Goal: Information Seeking & Learning: Learn about a topic

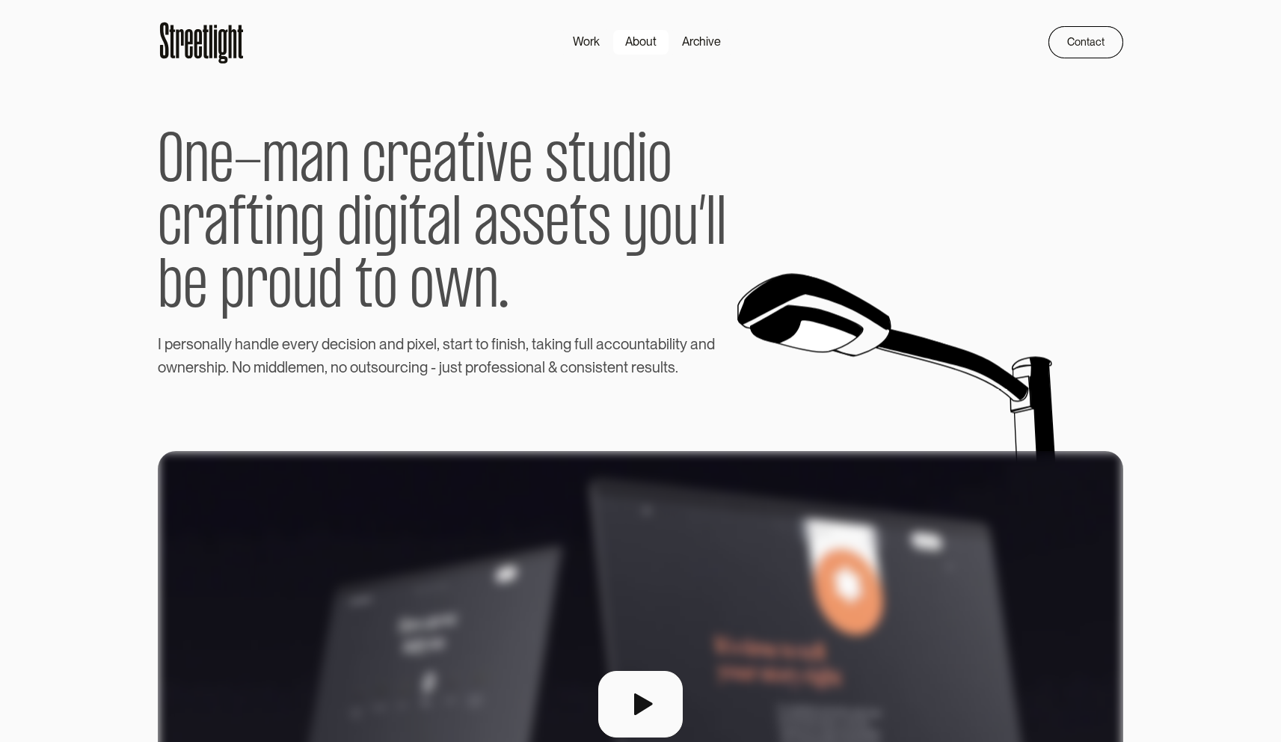
click at [646, 34] on div "About" at bounding box center [640, 42] width 31 height 18
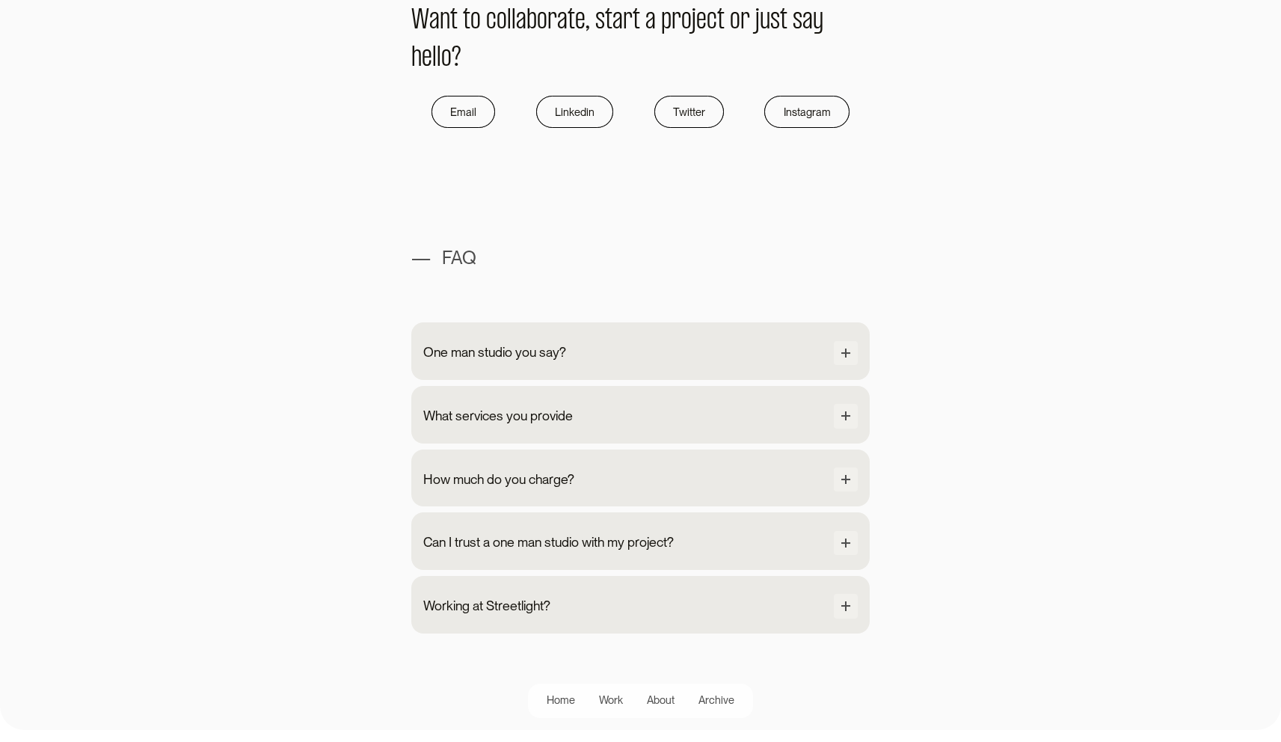
scroll to position [1250, 0]
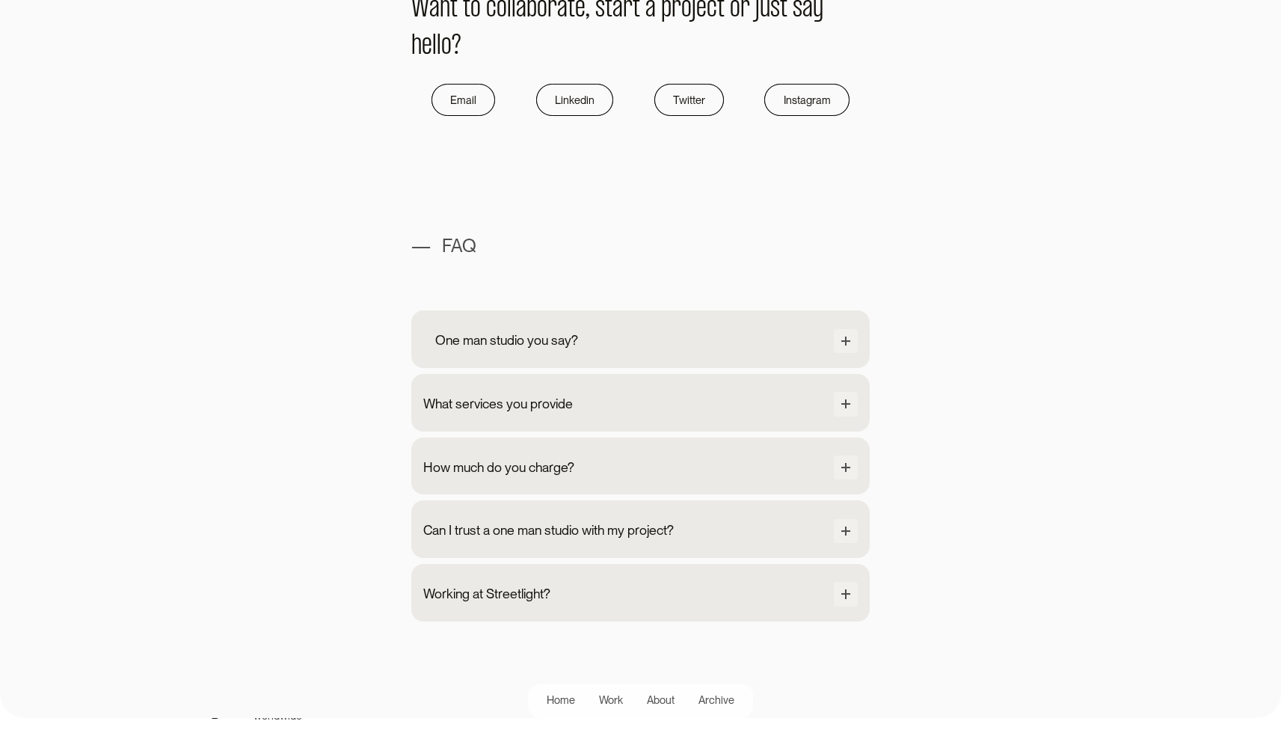
click at [813, 340] on div "One man studio you say?" at bounding box center [640, 342] width 435 height 27
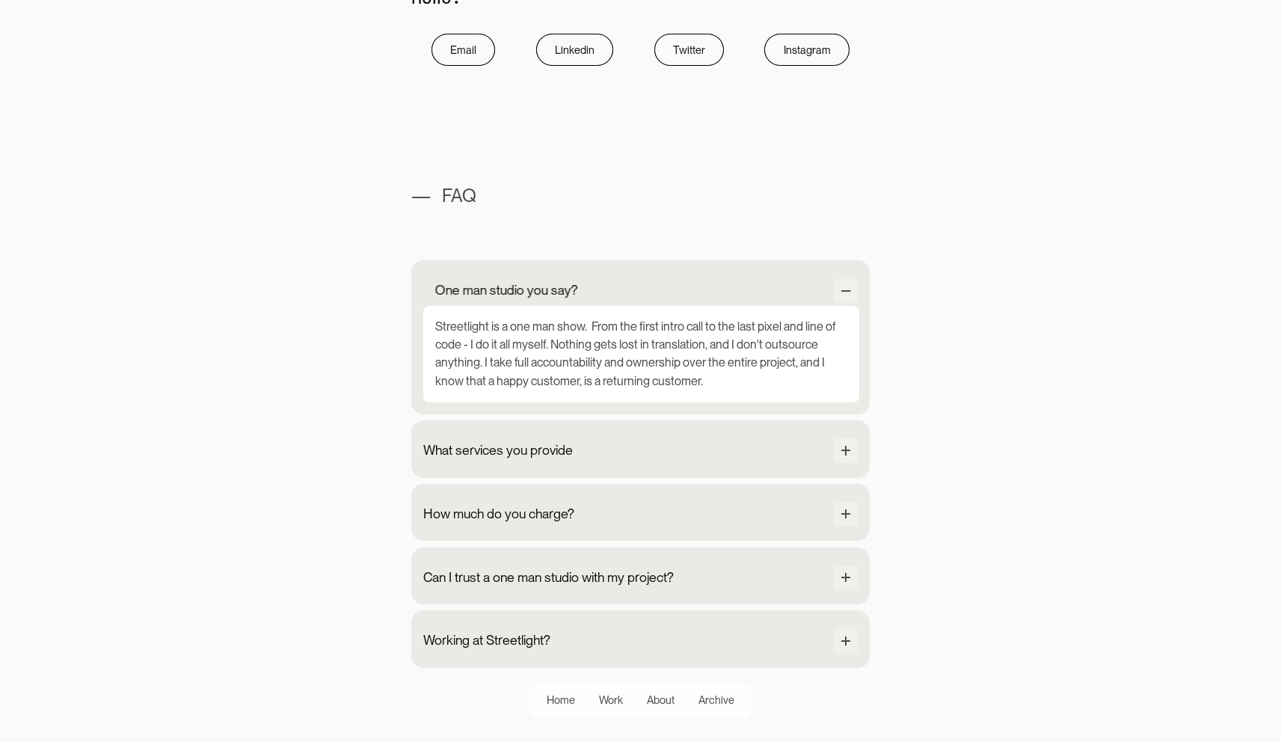
scroll to position [1302, 0]
click at [794, 313] on div "Streetlight is a one man show. From the first intro call to the last pixel and …" at bounding box center [641, 352] width 436 height 97
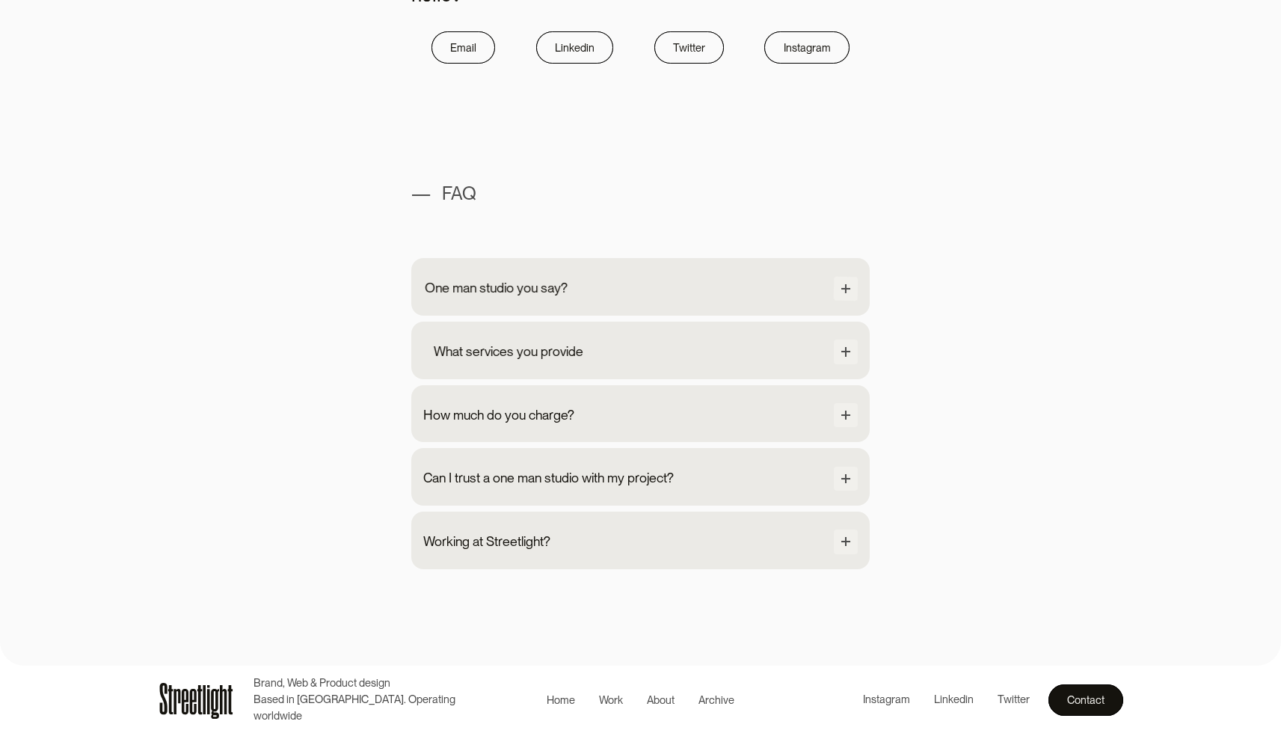
click at [714, 358] on div "What services you provide" at bounding box center [640, 353] width 435 height 27
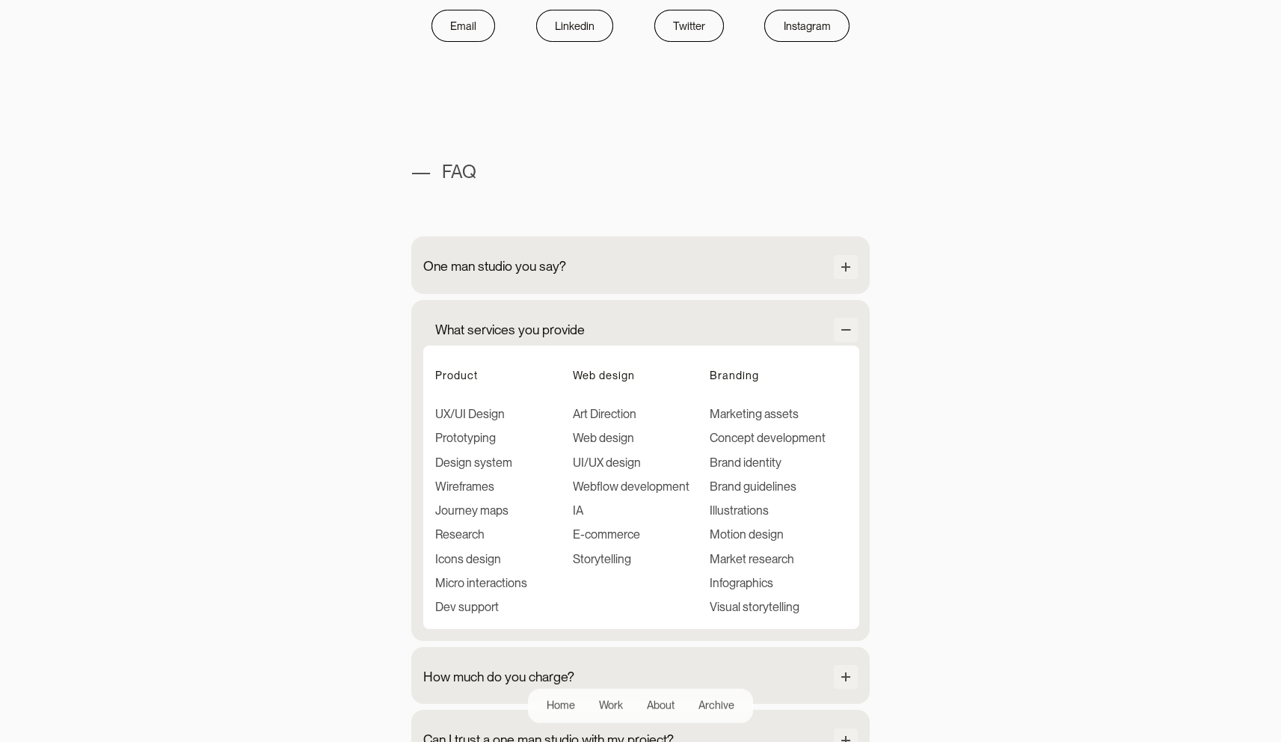
scroll to position [1325, 0]
click at [459, 420] on div "UX/UI Design" at bounding box center [481, 414] width 92 height 18
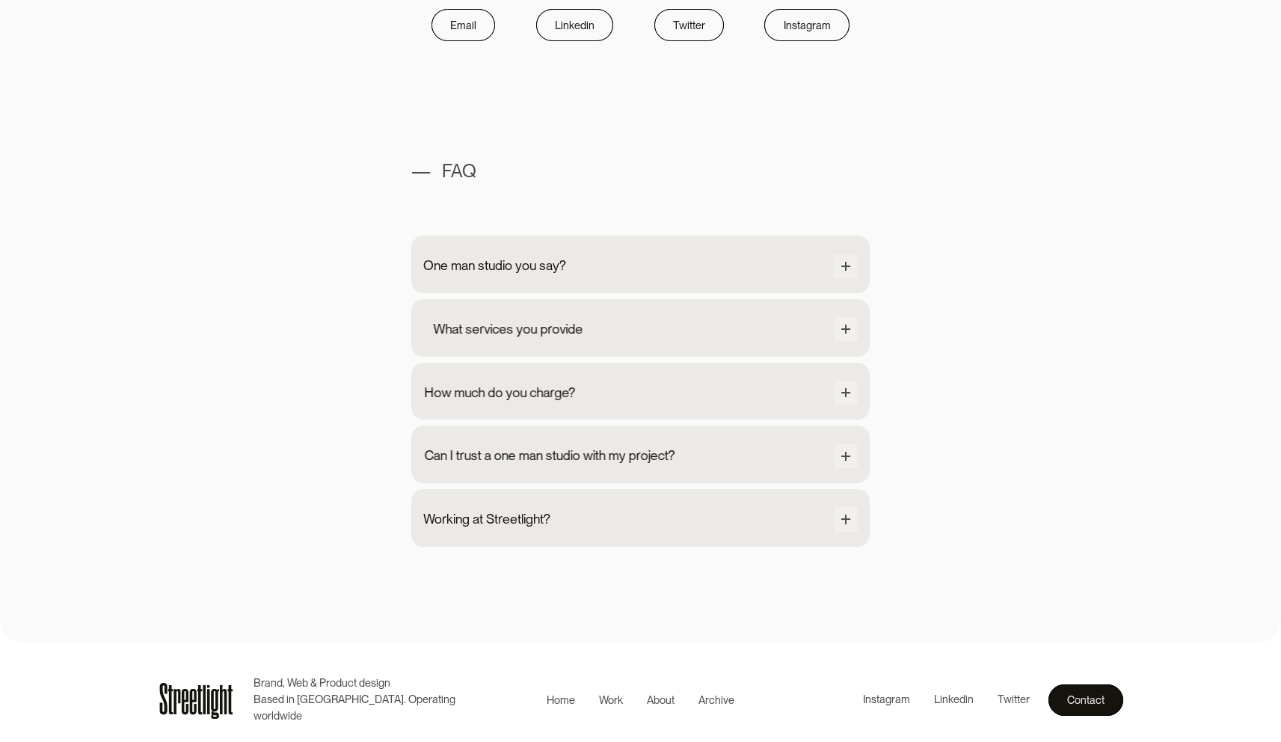
click at [548, 326] on div "What services you provide" at bounding box center [508, 329] width 150 height 20
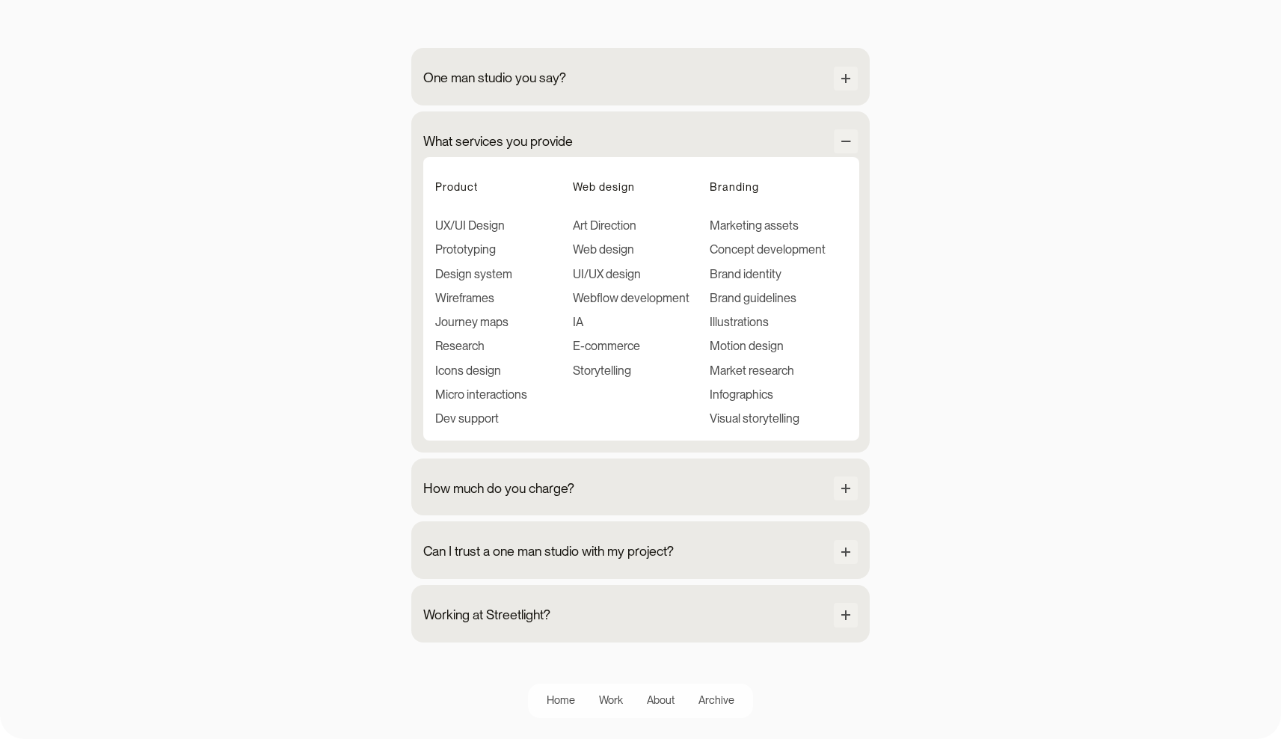
scroll to position [1513, 0]
click at [486, 483] on div "How much do you charge?" at bounding box center [640, 489] width 435 height 27
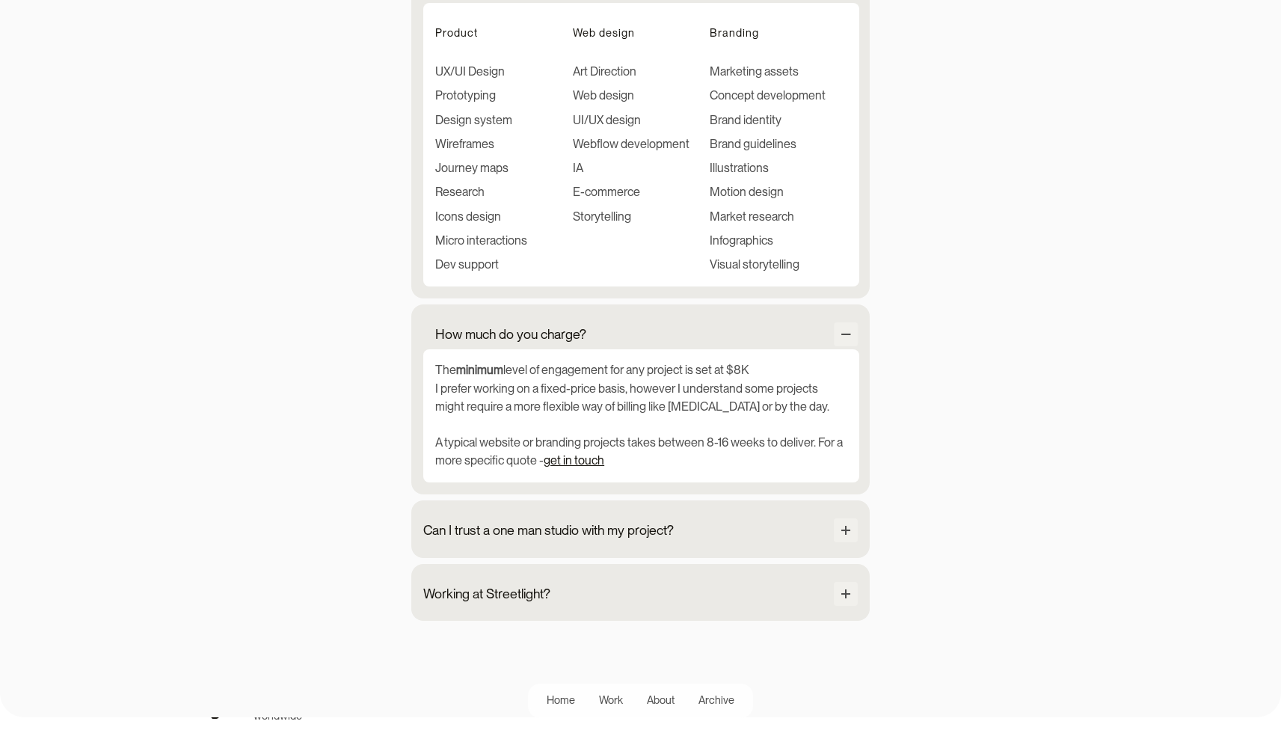
scroll to position [1668, 0]
click at [514, 539] on div "Can I trust a one man studio with my project?" at bounding box center [560, 529] width 251 height 20
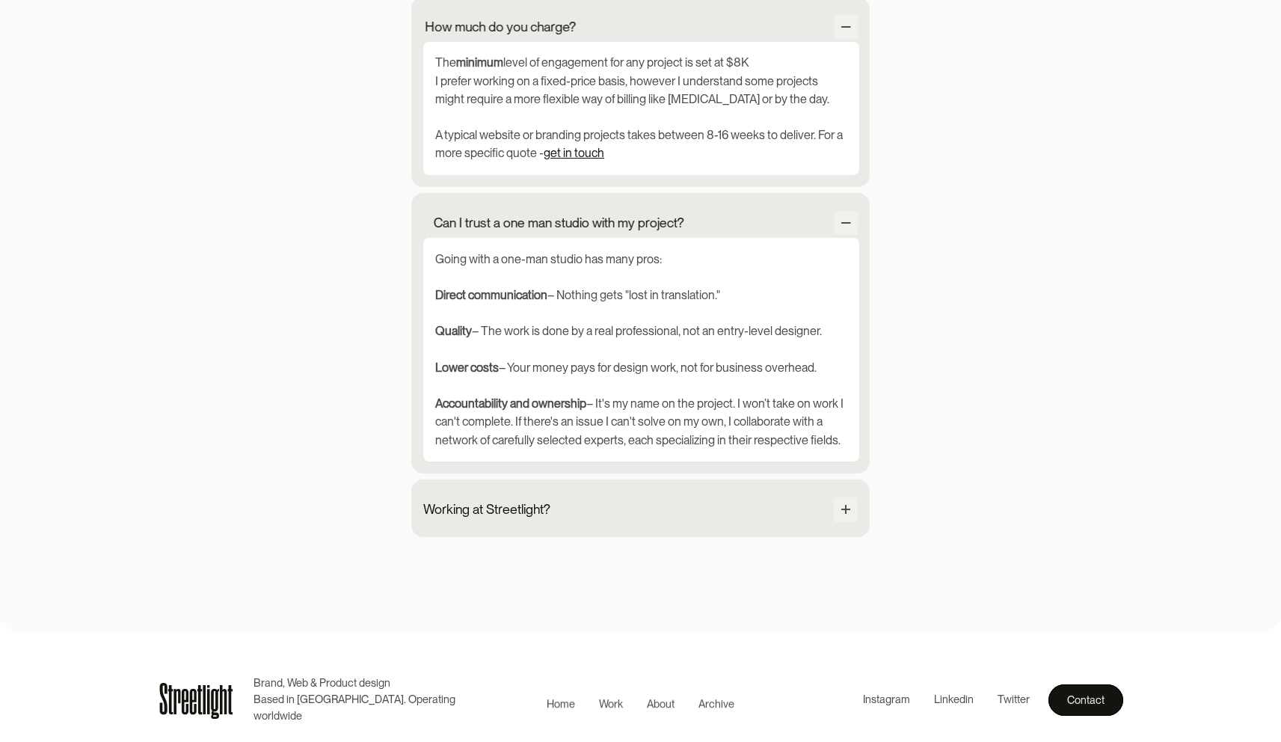
scroll to position [1985, 0]
click at [652, 233] on div "Can I trust a one man studio with my project?" at bounding box center [640, 224] width 435 height 27
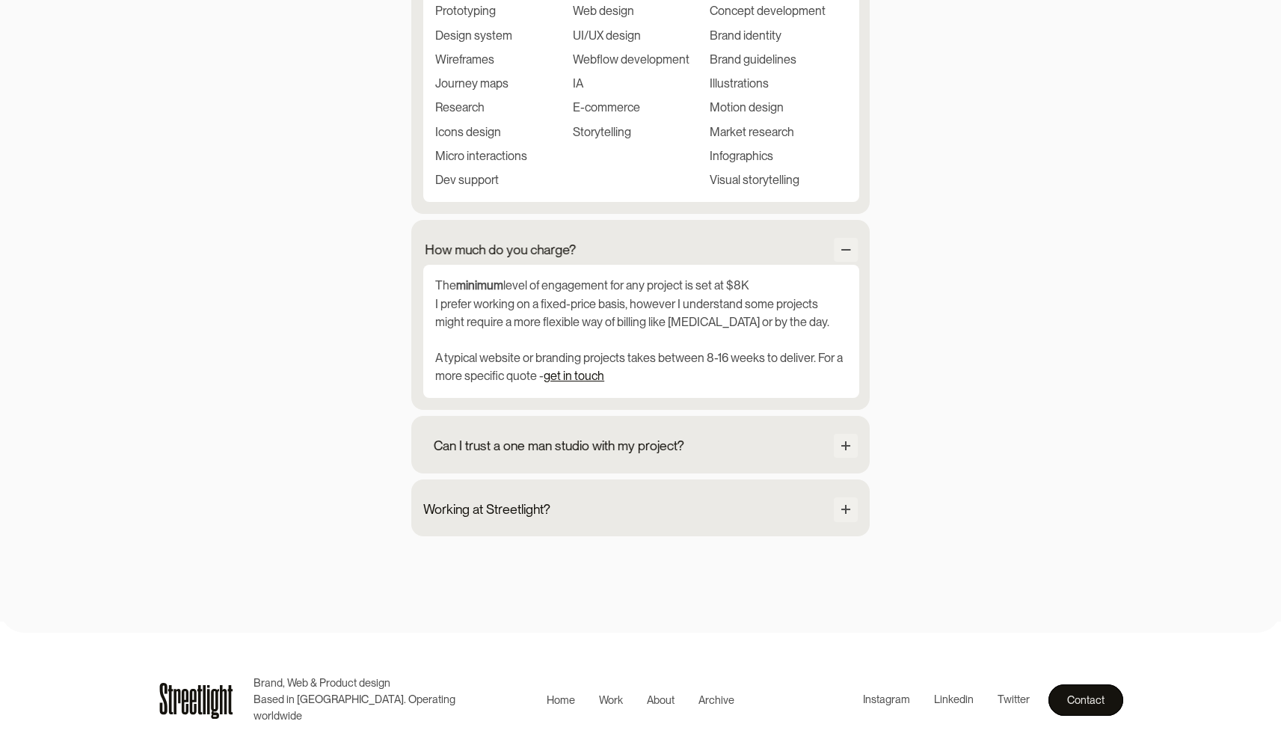
click at [619, 465] on div "Can I trust a one man studio with my project? Going with a one-man studio has m…" at bounding box center [640, 445] width 459 height 58
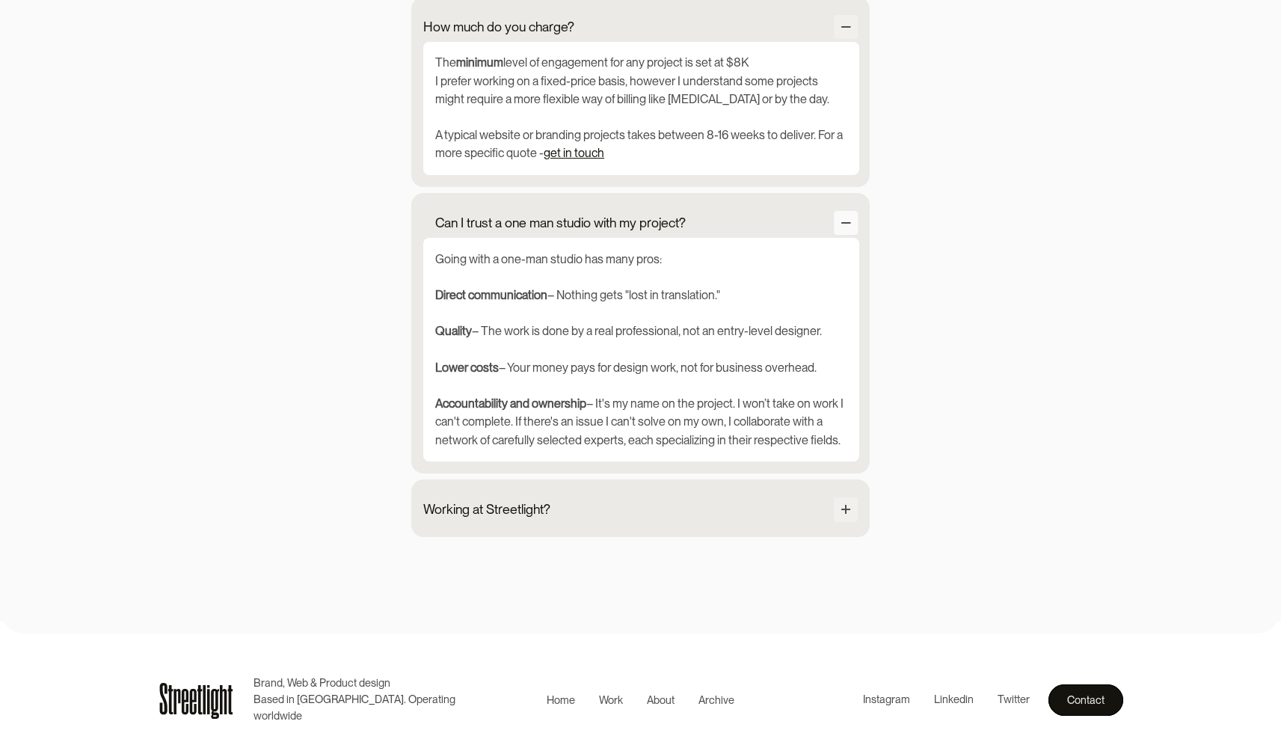
click at [839, 215] on div at bounding box center [846, 223] width 24 height 24
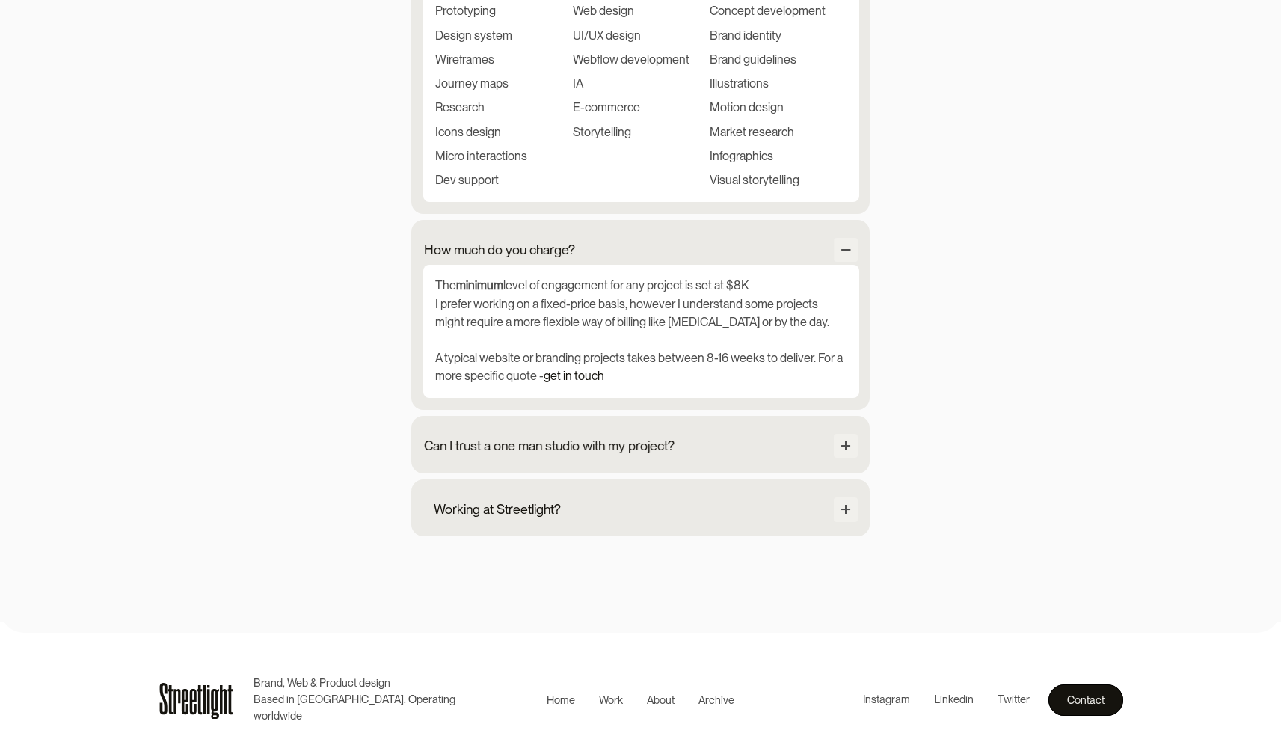
click at [830, 509] on div "Working at Streetlight?" at bounding box center [640, 510] width 435 height 27
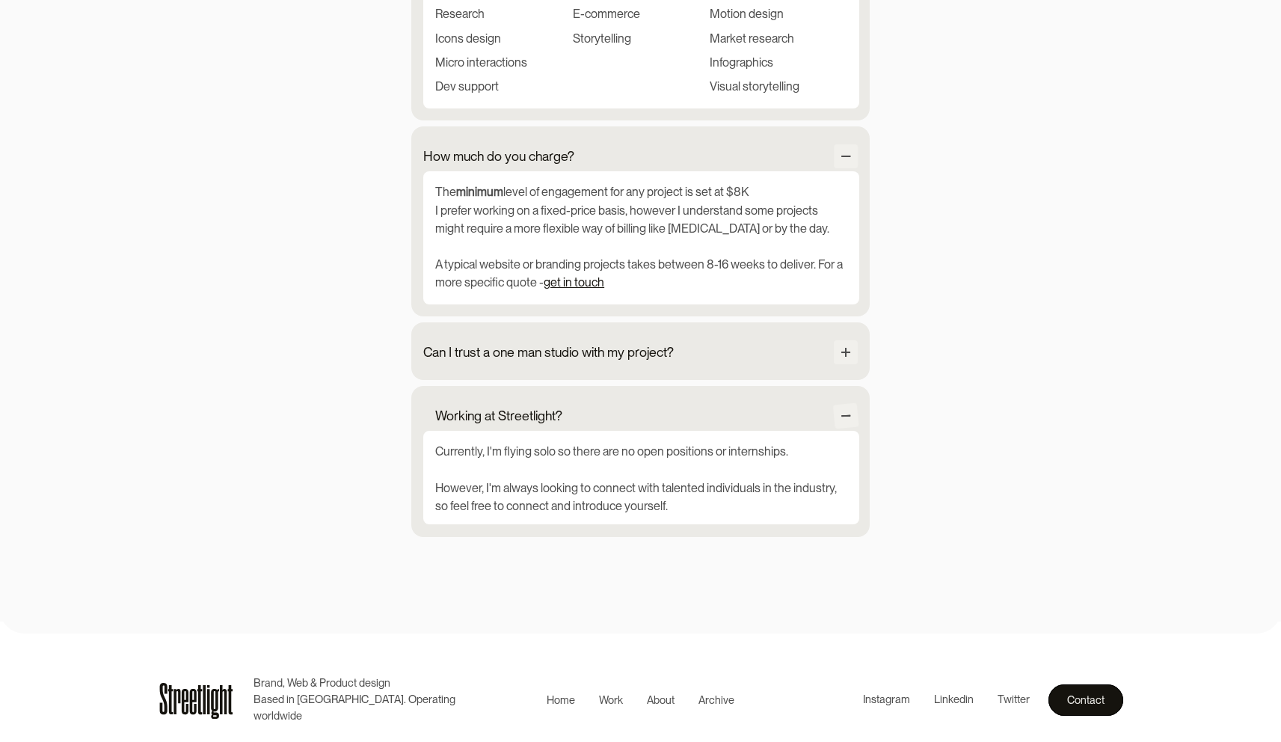
scroll to position [1858, 0]
click at [827, 410] on div "Working at Streetlight?" at bounding box center [640, 414] width 435 height 27
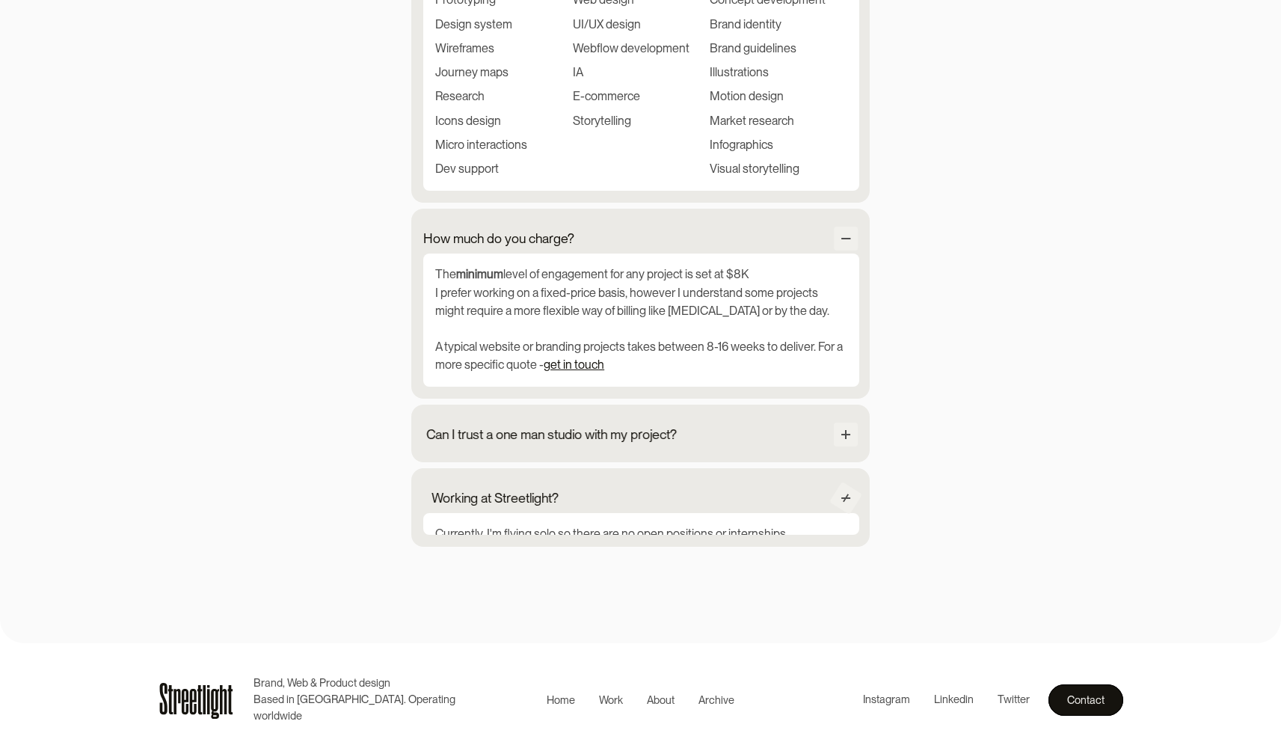
scroll to position [1761, 0]
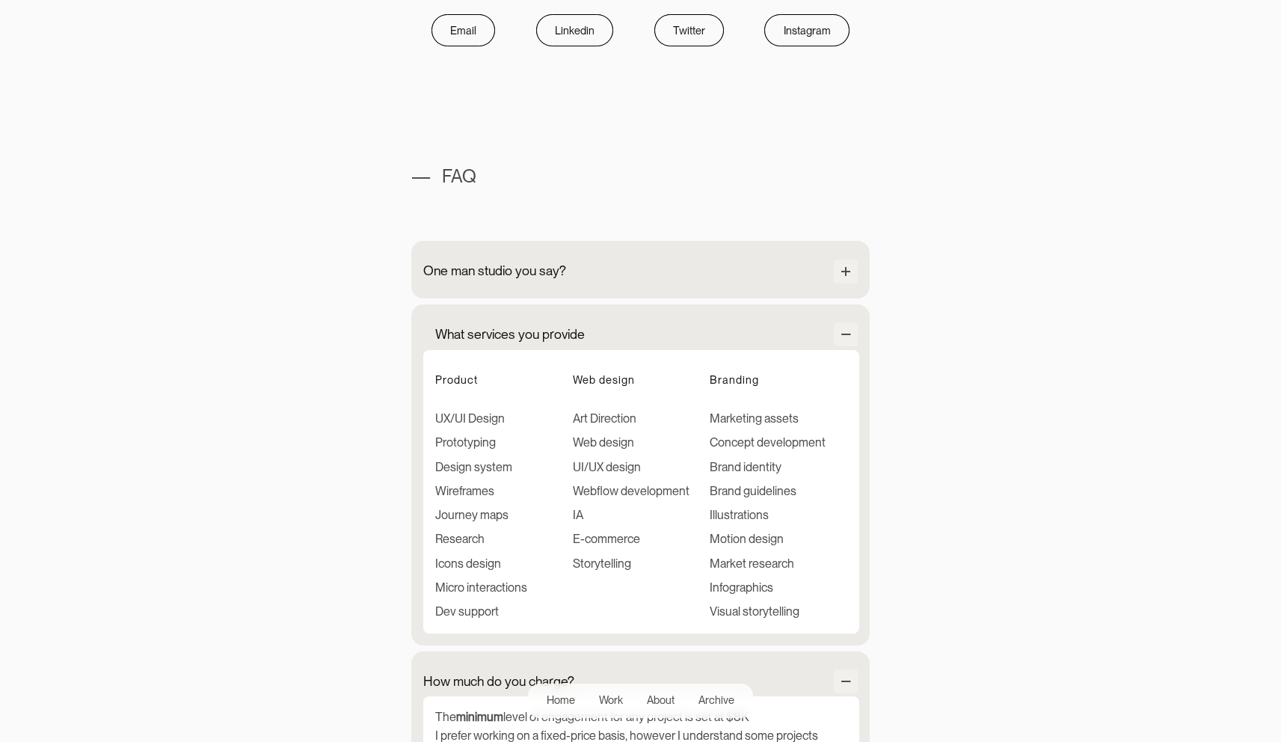
click at [822, 341] on div "What services you provide" at bounding box center [640, 335] width 435 height 27
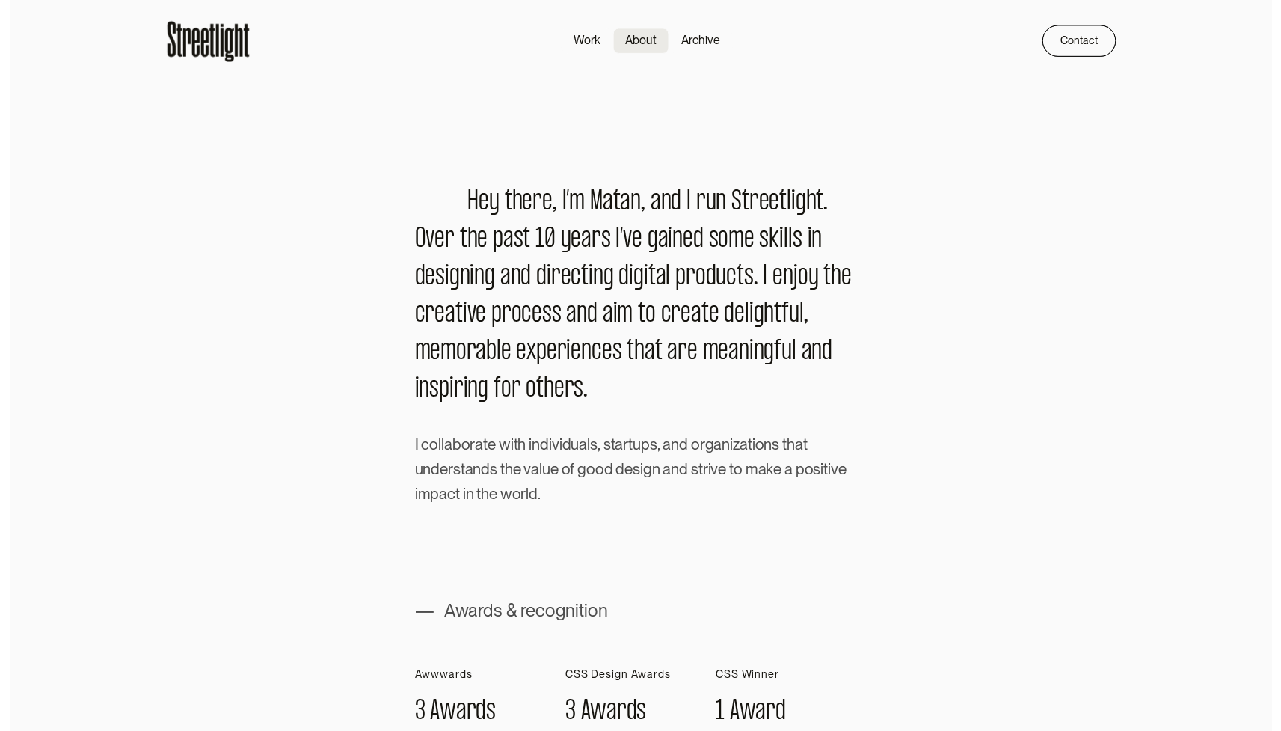
scroll to position [0, 0]
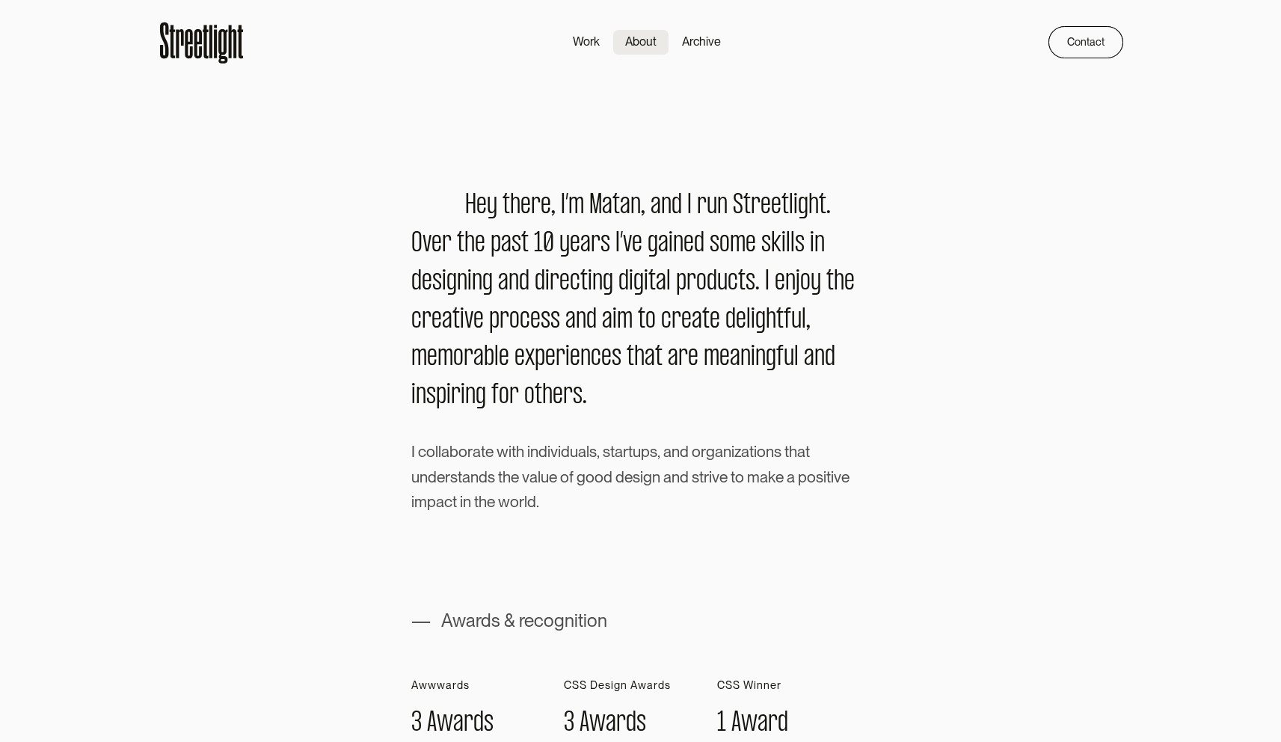
click at [707, 51] on div "Archive" at bounding box center [701, 42] width 39 height 18
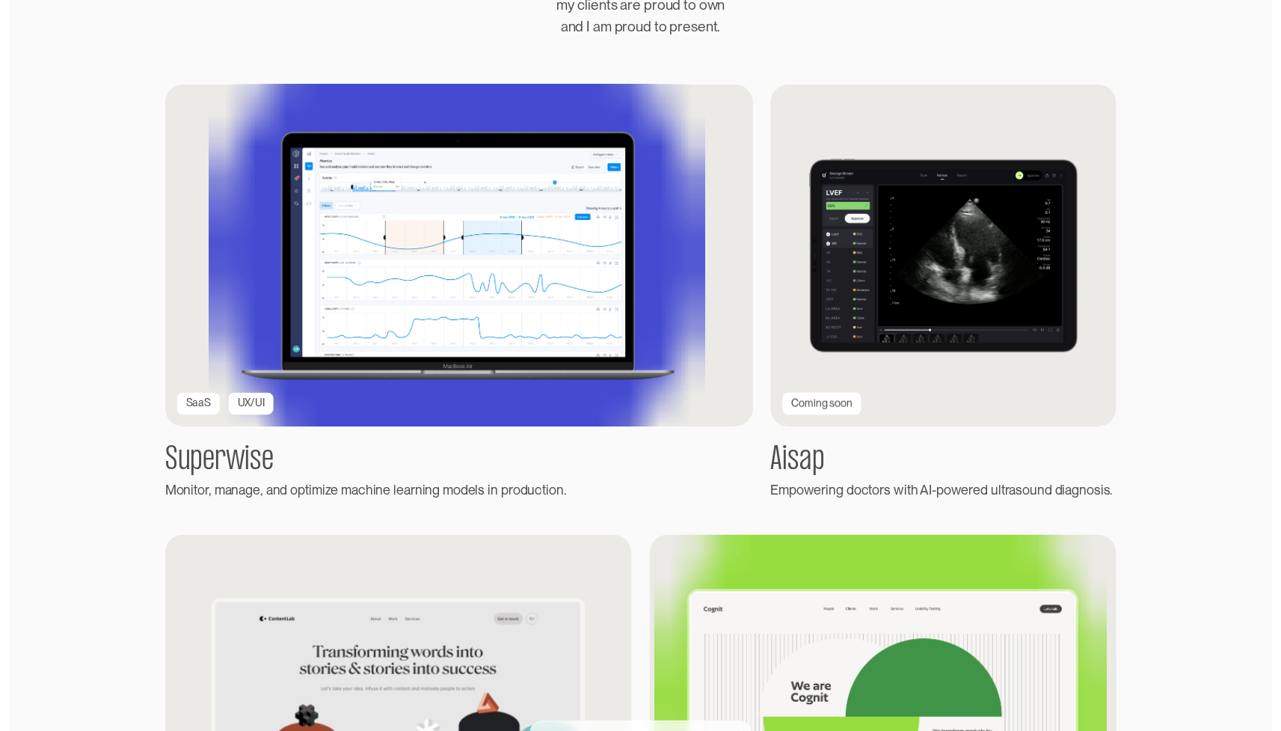
scroll to position [262, 0]
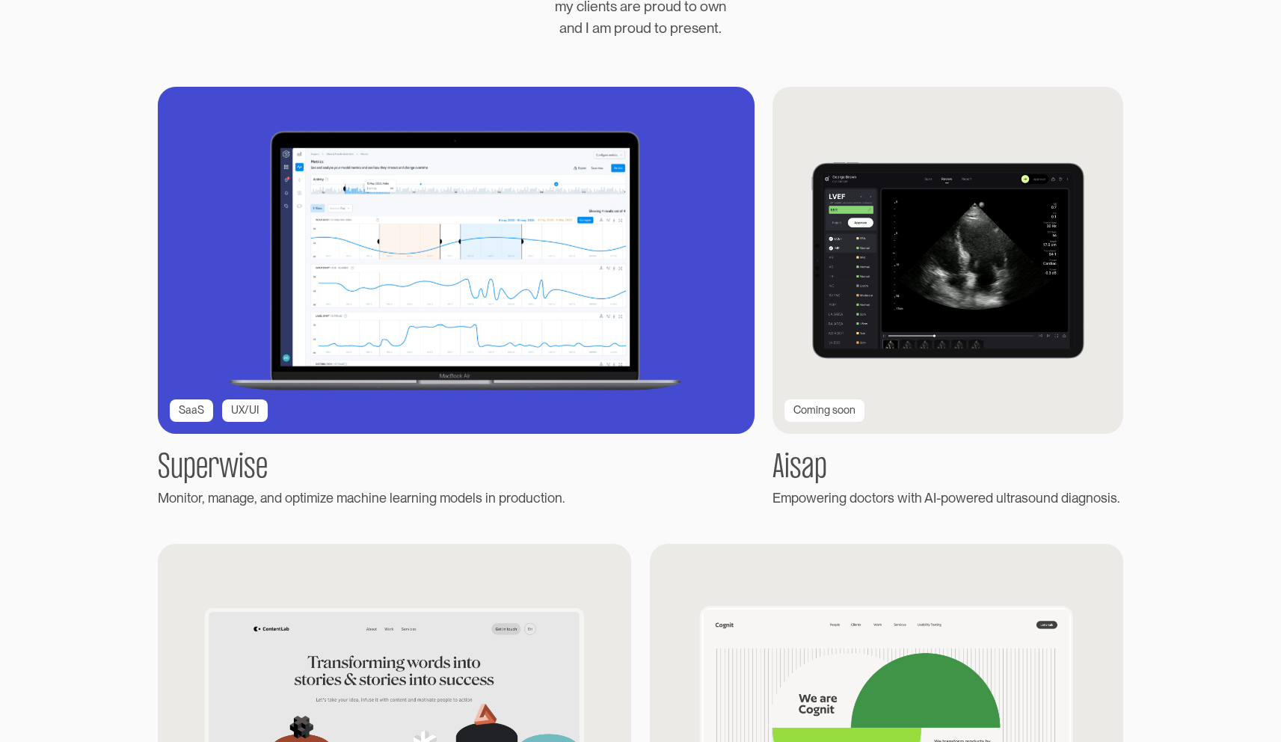
click at [498, 276] on img at bounding box center [456, 261] width 657 height 382
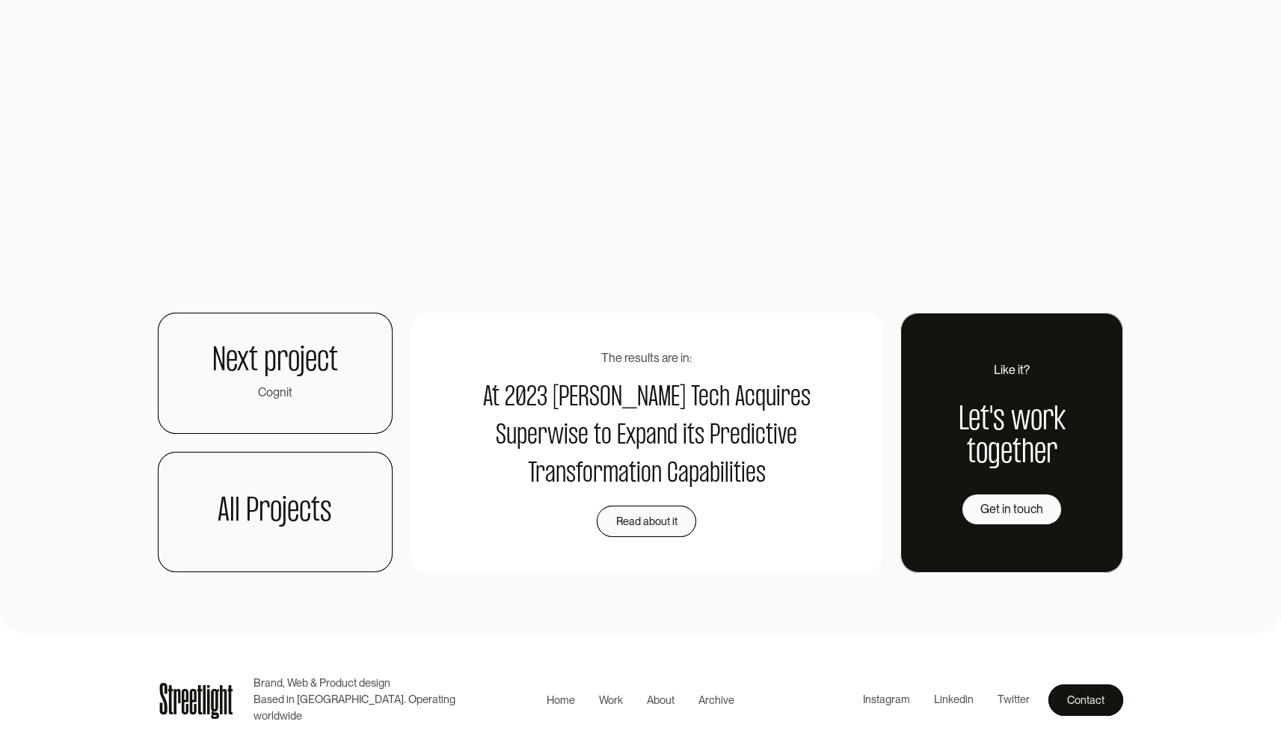
scroll to position [2698, 0]
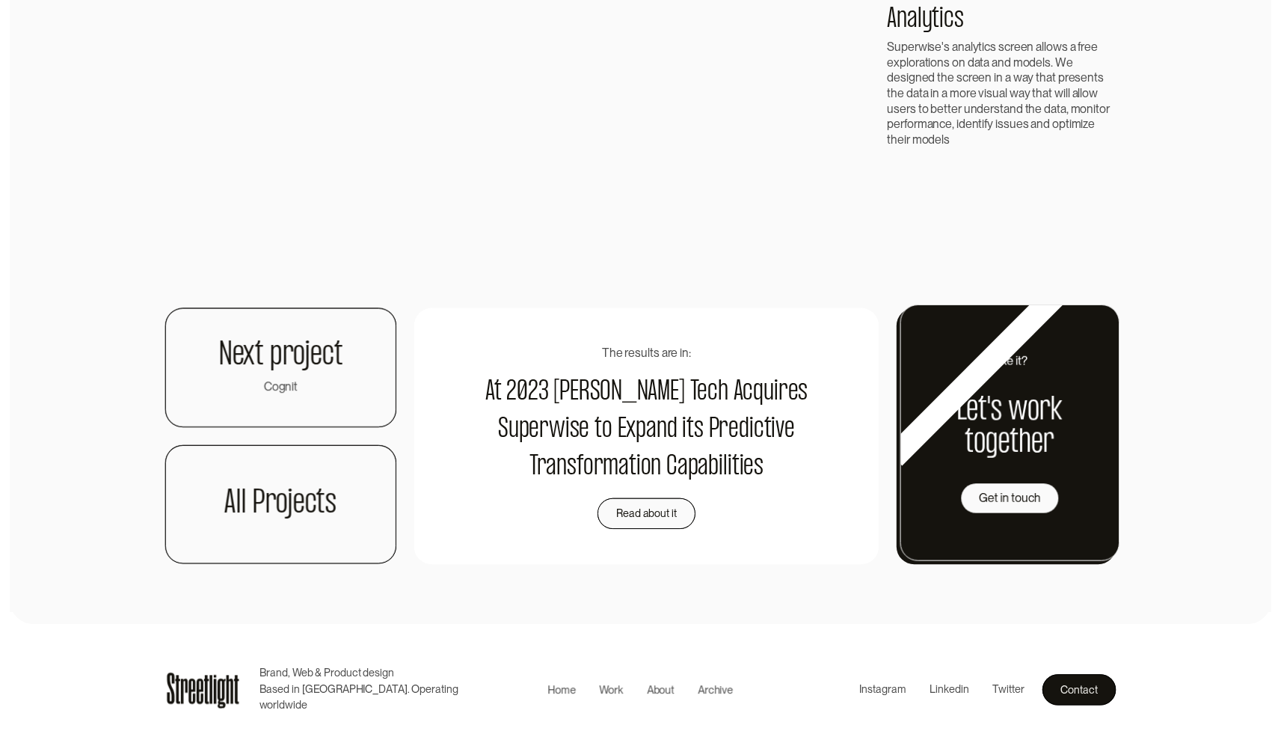
scroll to position [3546, 0]
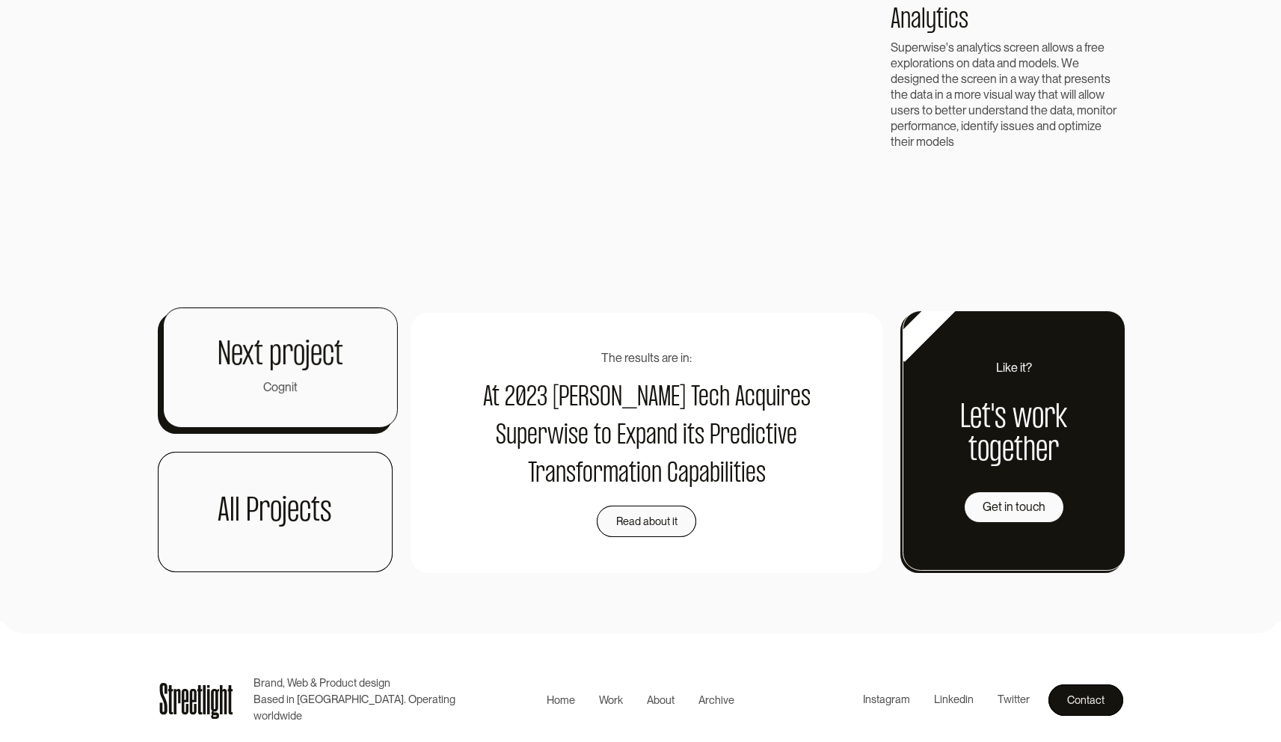
click at [301, 361] on h1 "Next project" at bounding box center [281, 356] width 126 height 33
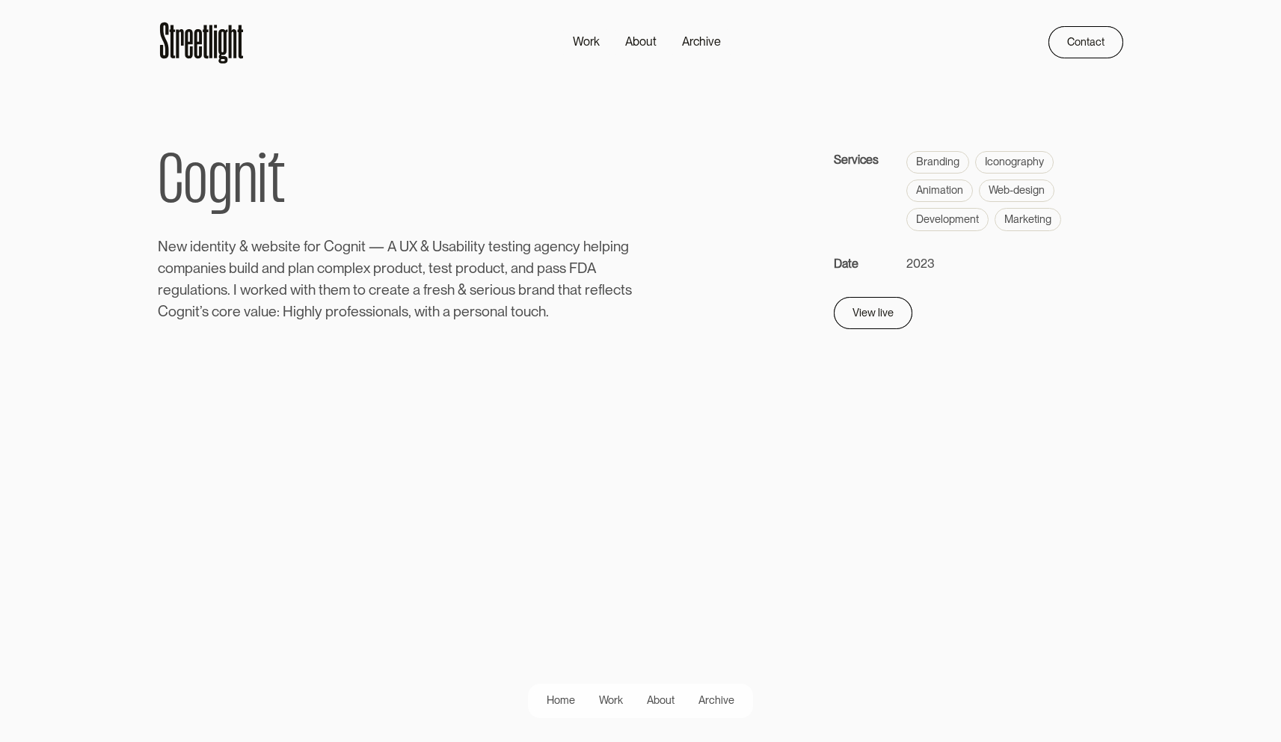
click at [189, 31] on icon at bounding box center [188, 43] width 7 height 29
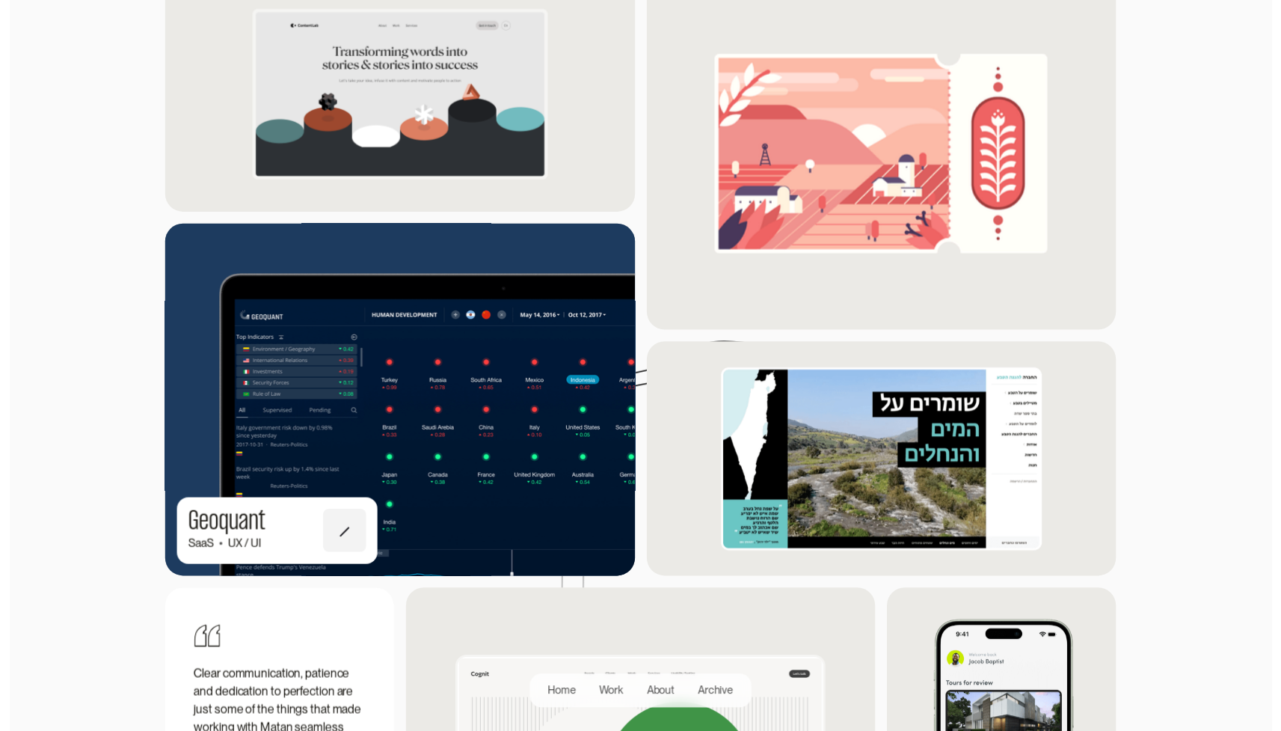
scroll to position [1429, 0]
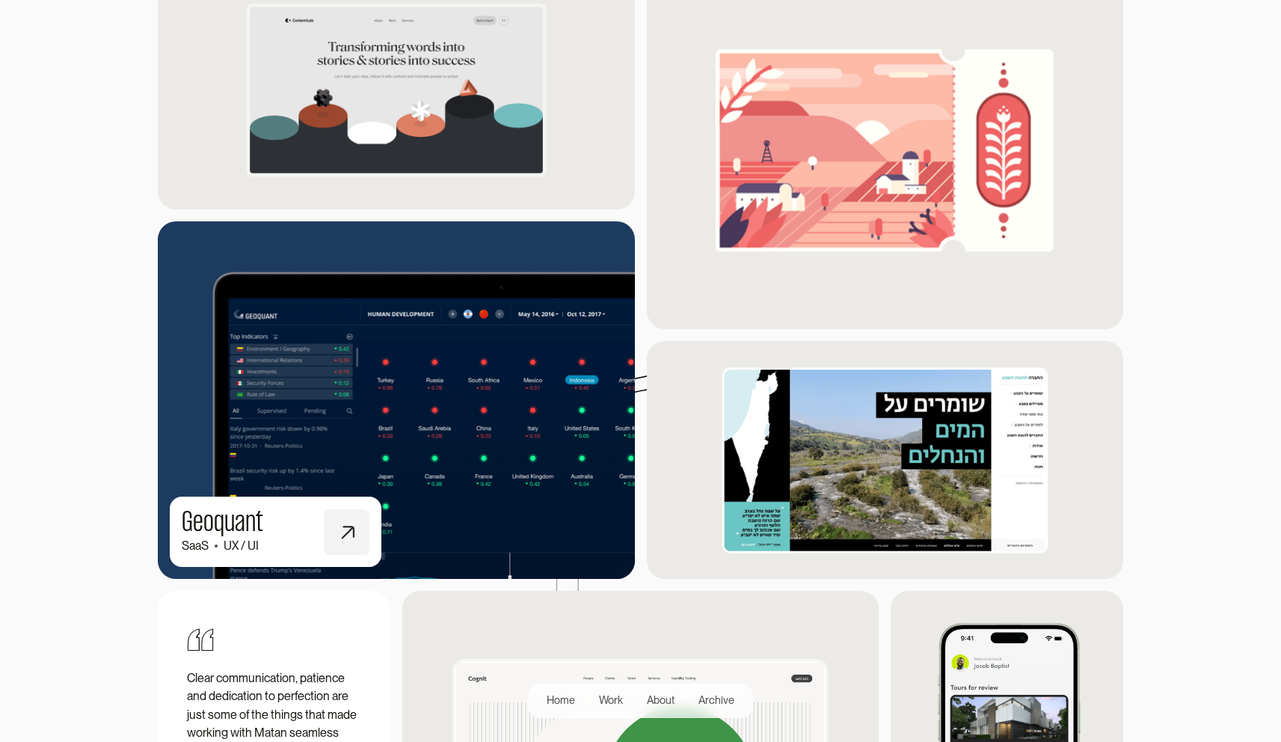
click at [456, 402] on img at bounding box center [396, 400] width 524 height 393
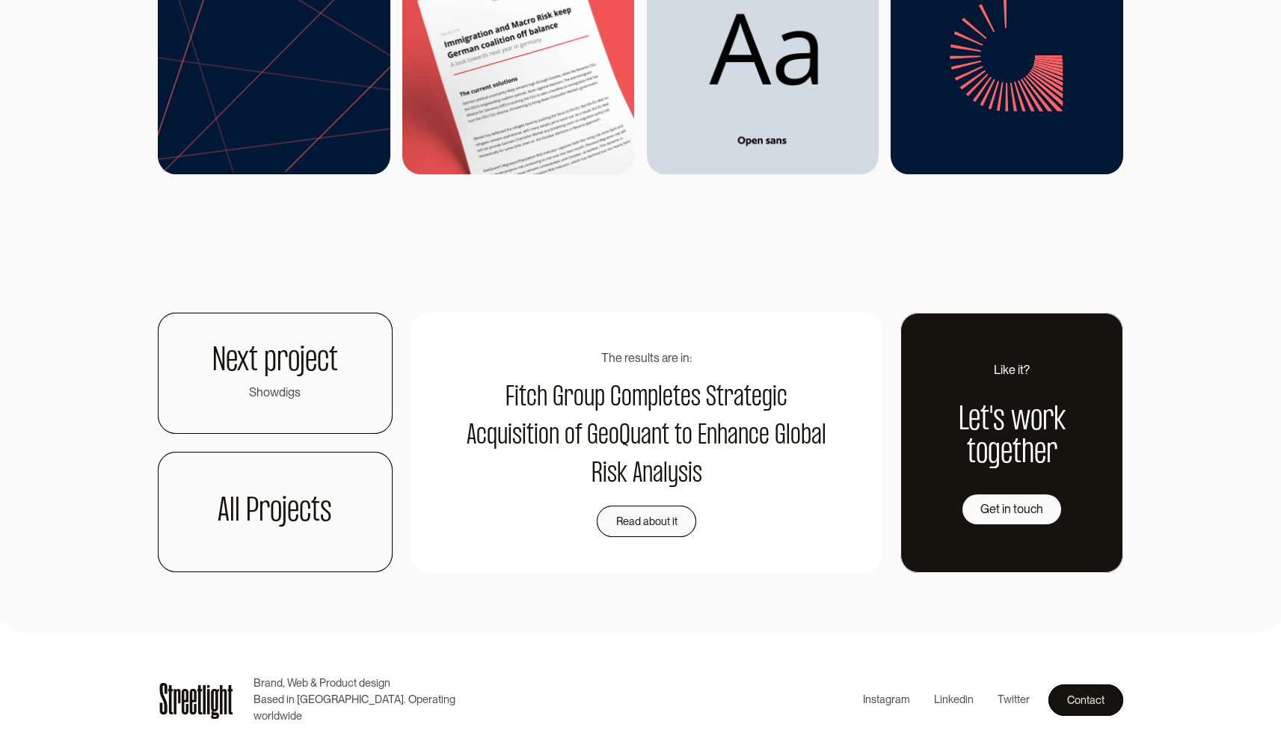
scroll to position [5398, 0]
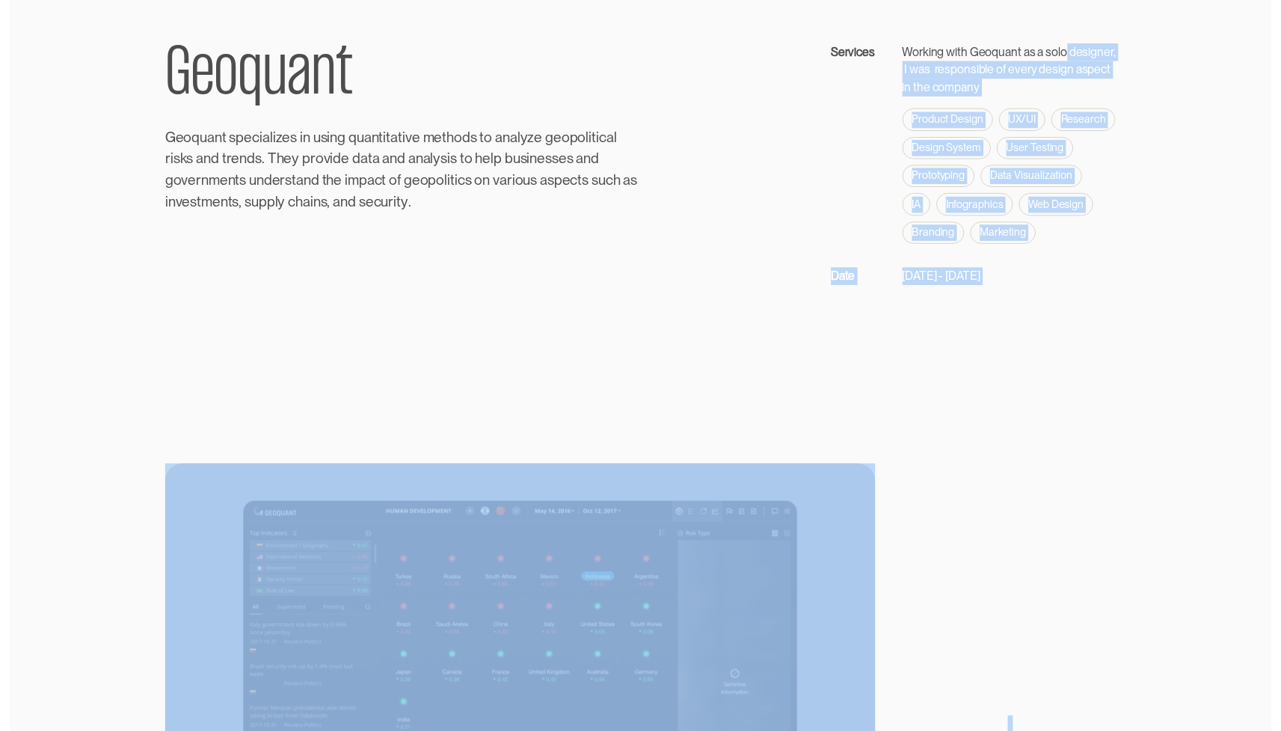
scroll to position [0, 0]
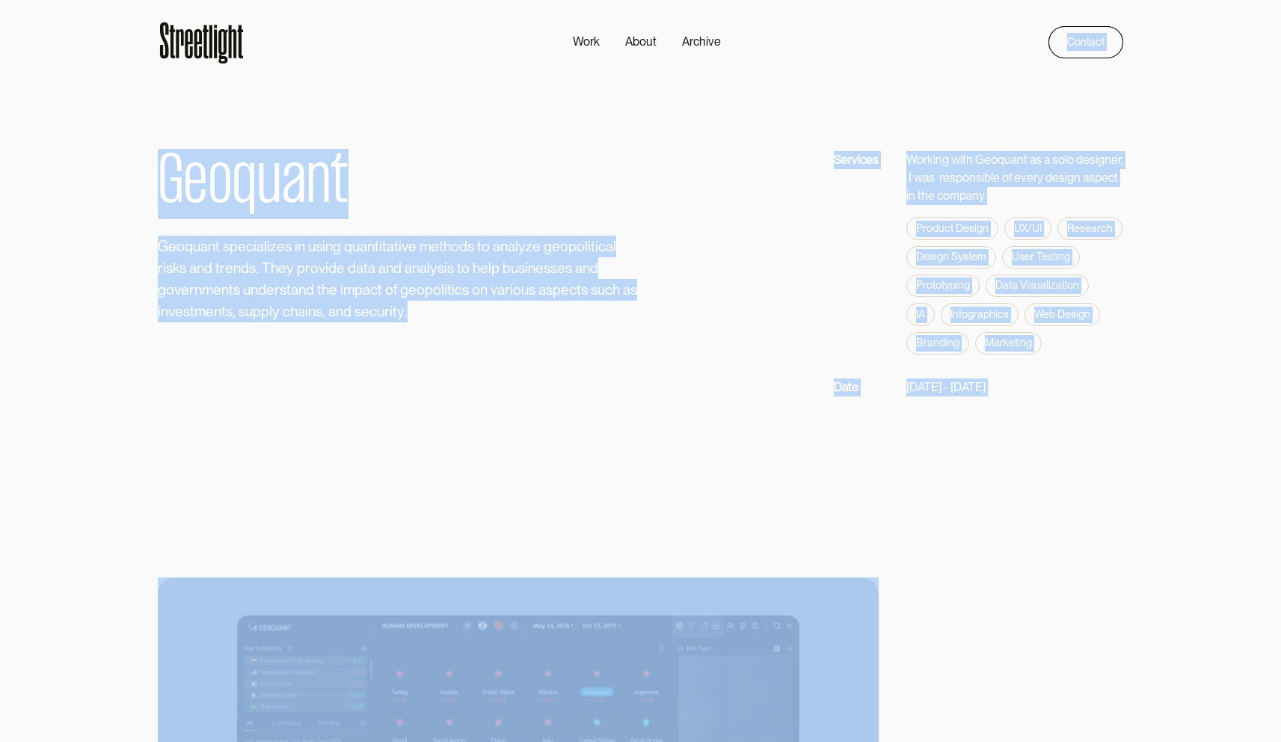
drag, startPoint x: 1292, startPoint y: 495, endPoint x: 1258, endPoint y: 8, distance: 488.2
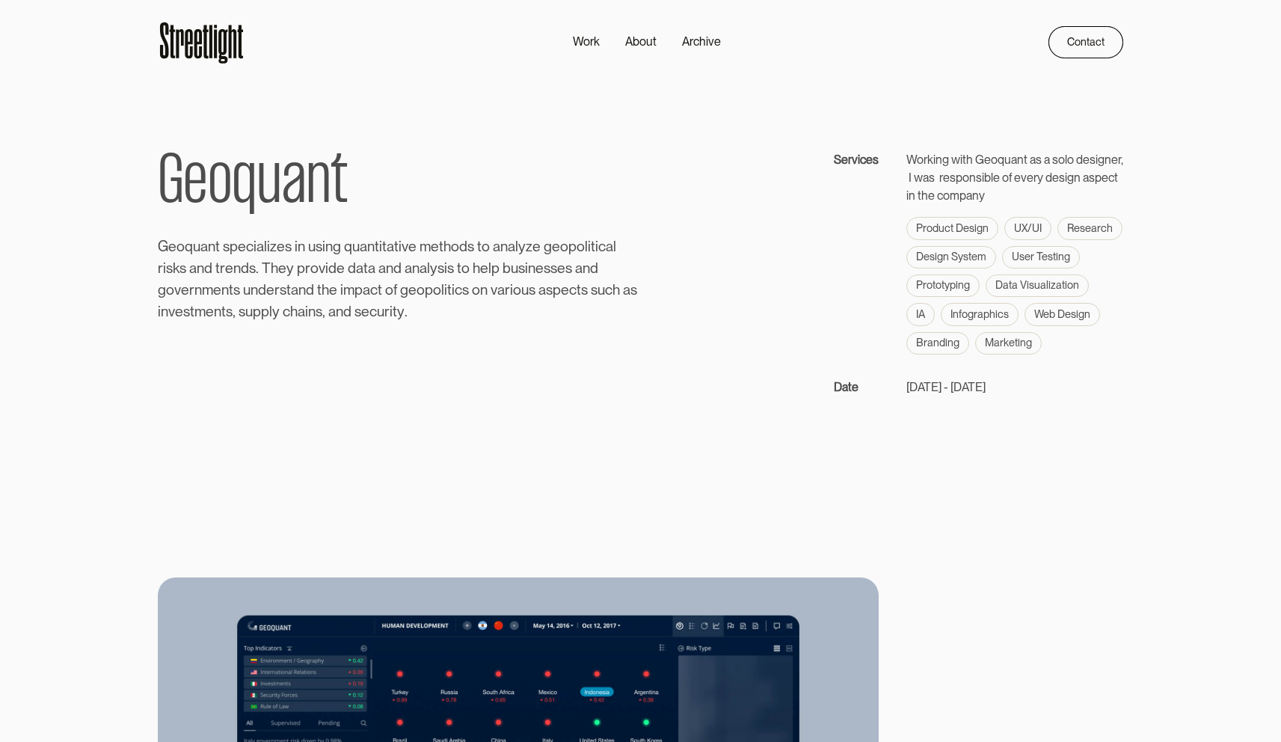
click at [177, 48] on icon at bounding box center [202, 42] width 88 height 49
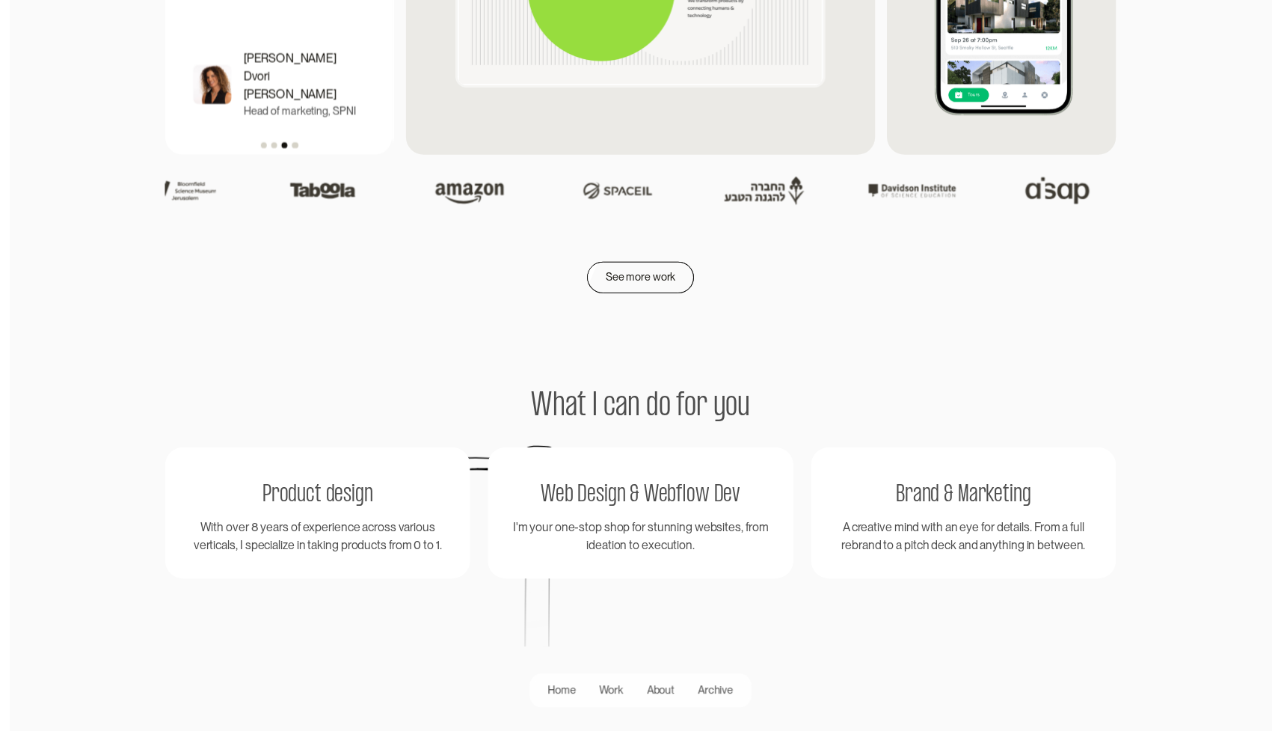
scroll to position [2230, 0]
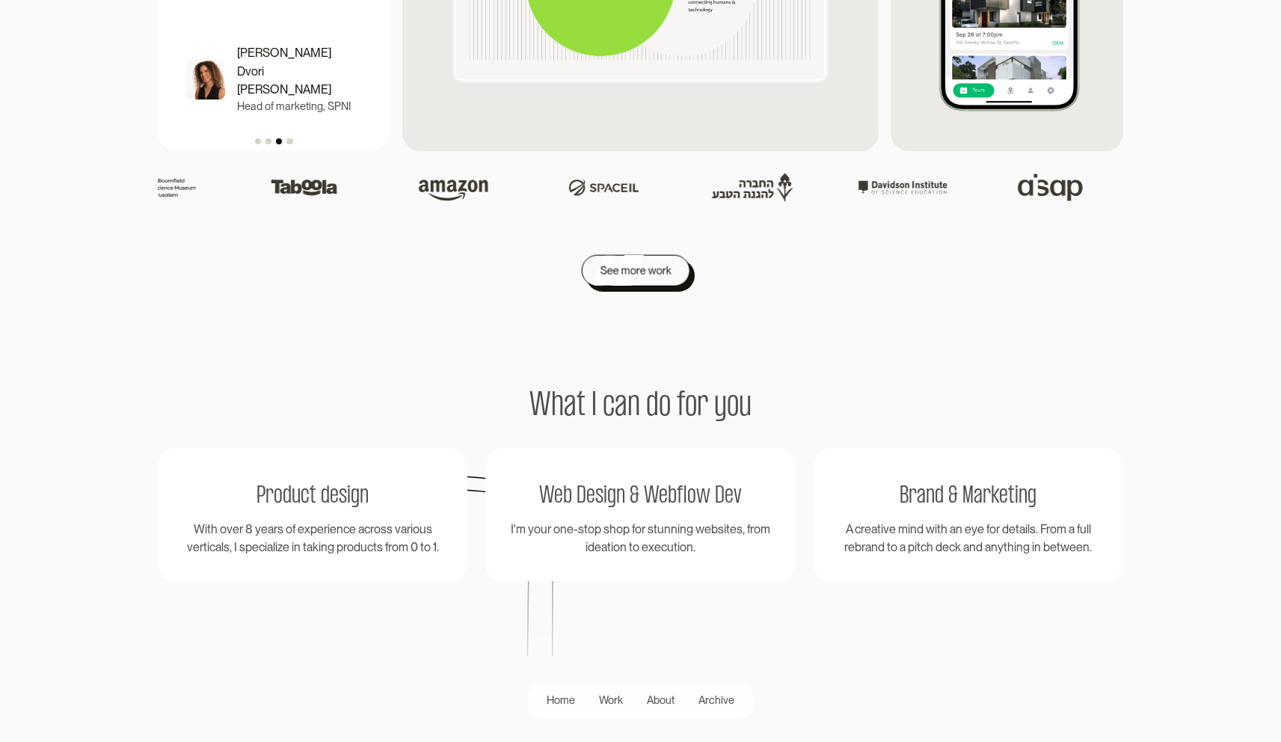
click at [643, 275] on link "See more work" at bounding box center [635, 270] width 108 height 31
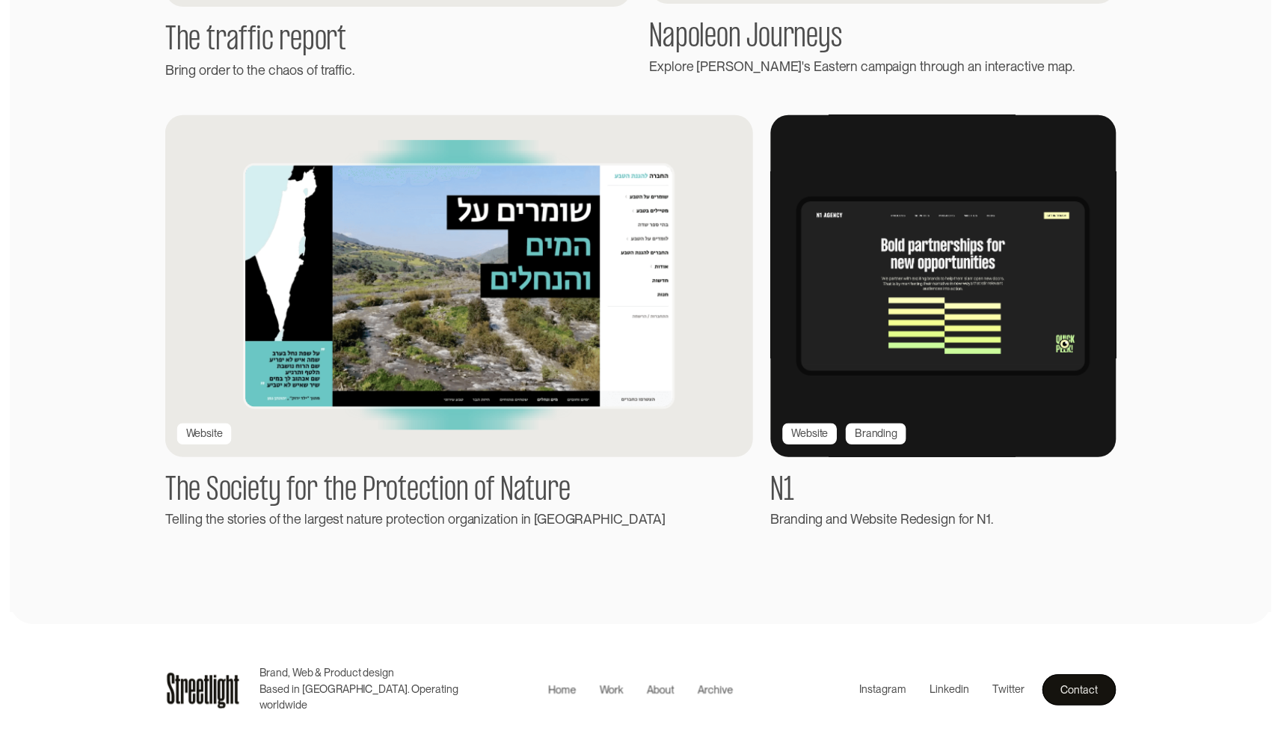
scroll to position [2532, 0]
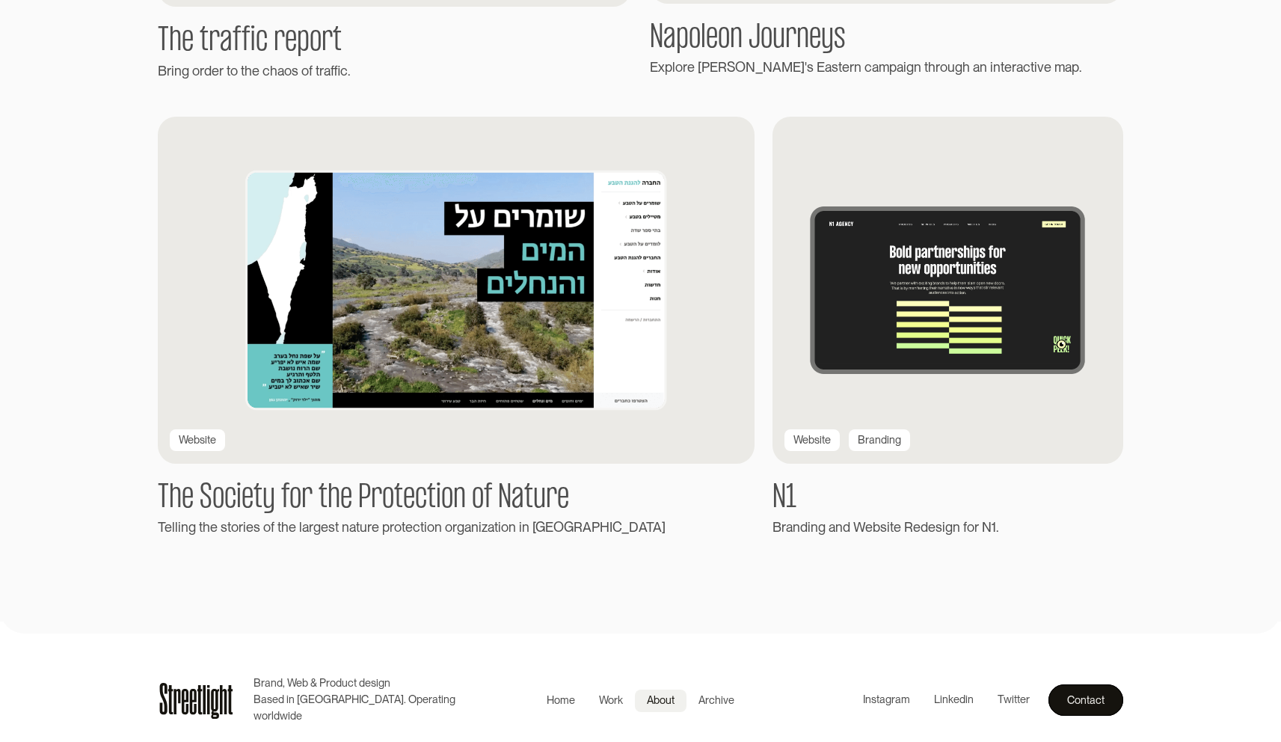
click at [664, 709] on link "About" at bounding box center [661, 701] width 52 height 22
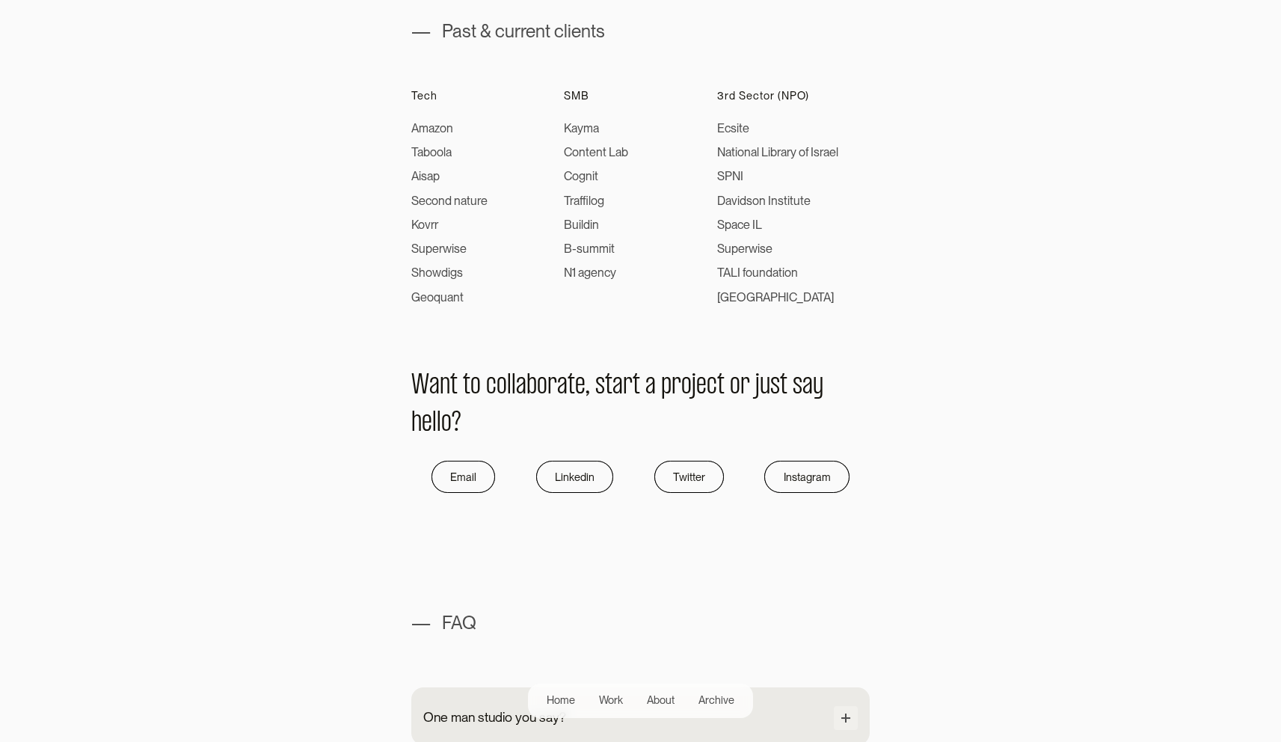
scroll to position [874, 0]
click at [560, 471] on div "Linkedin" at bounding box center [571, 473] width 40 height 18
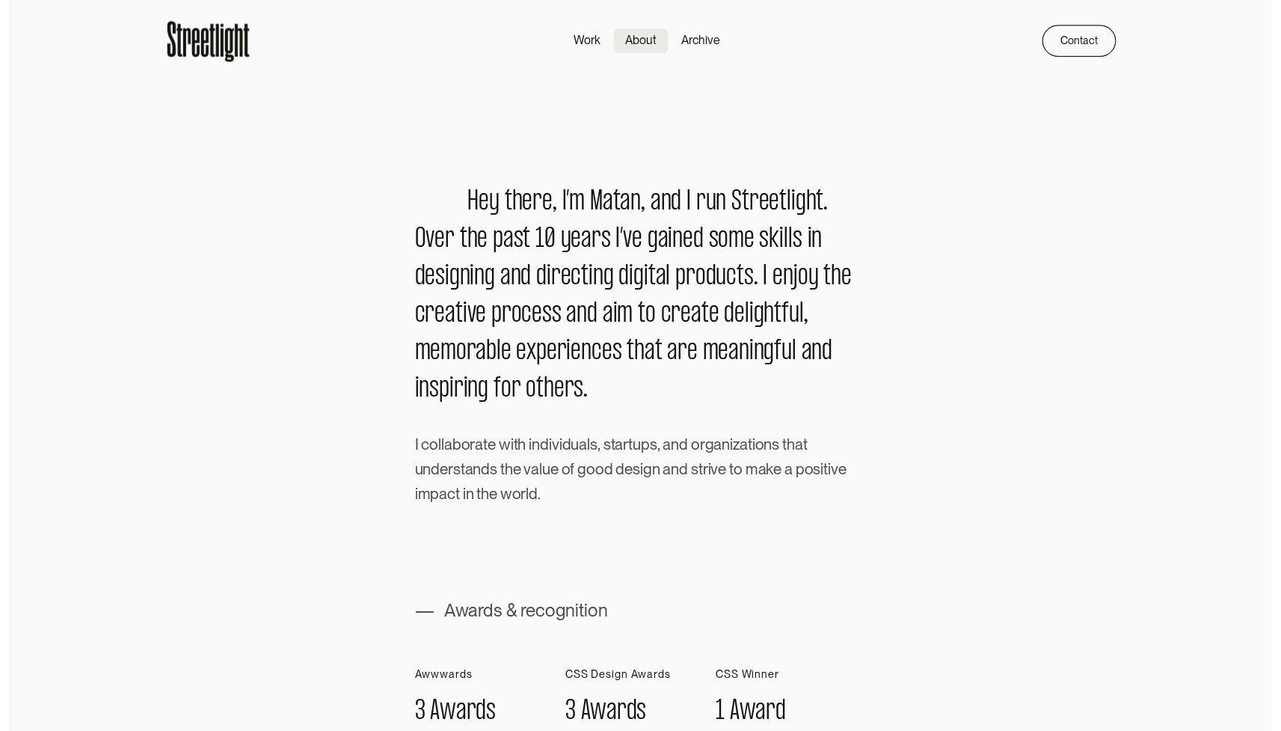
scroll to position [0, 0]
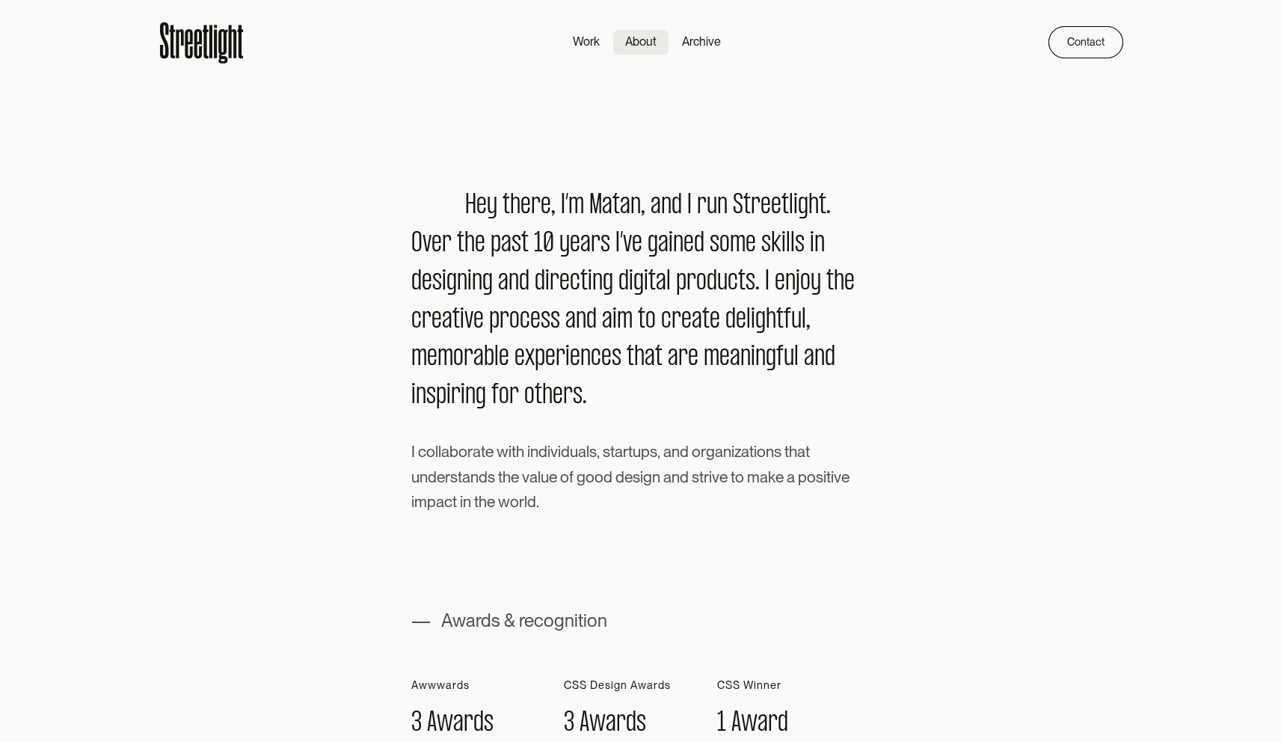
click at [204, 29] on icon at bounding box center [205, 42] width 5 height 34
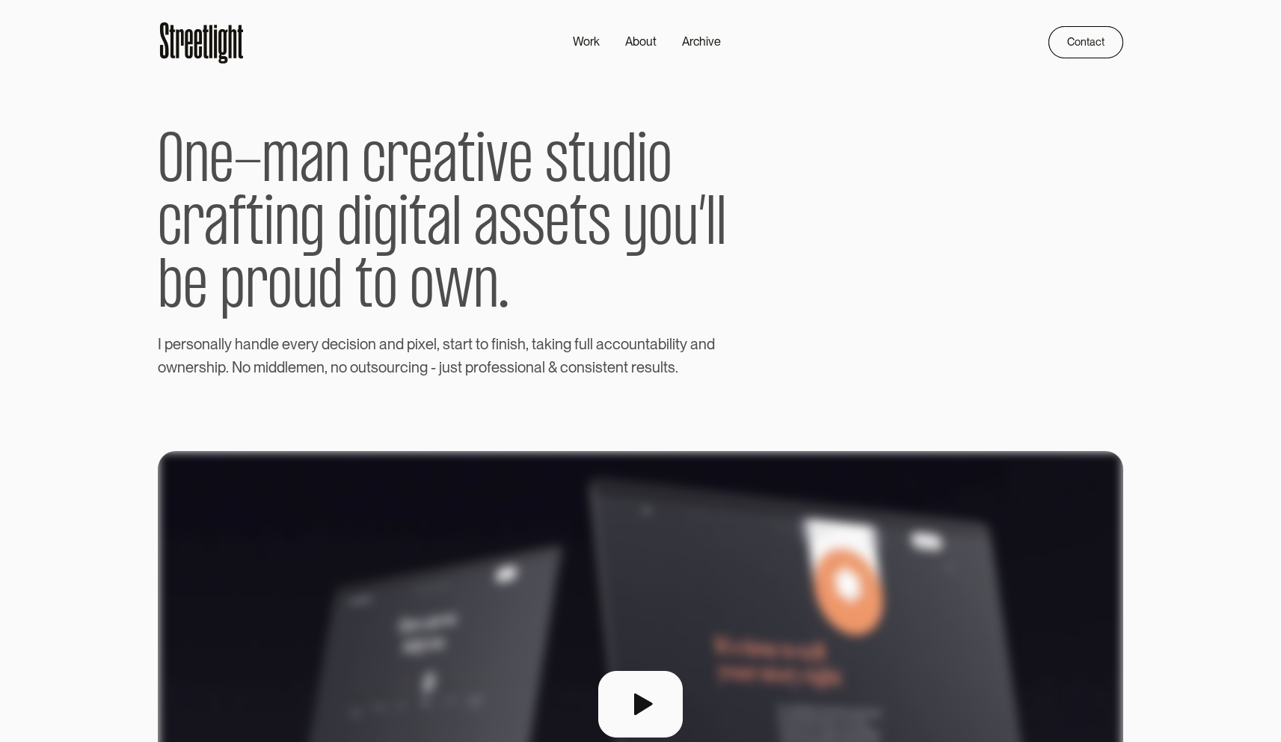
drag, startPoint x: 395, startPoint y: 58, endPoint x: 298, endPoint y: 31, distance: 100.2
click at [395, 58] on div "Work About Archive Contact Home Work About Archive Contact" at bounding box center [641, 33] width 966 height 67
click at [1079, 39] on div "Contact" at bounding box center [1080, 37] width 37 height 18
click at [643, 46] on div "About" at bounding box center [640, 42] width 31 height 18
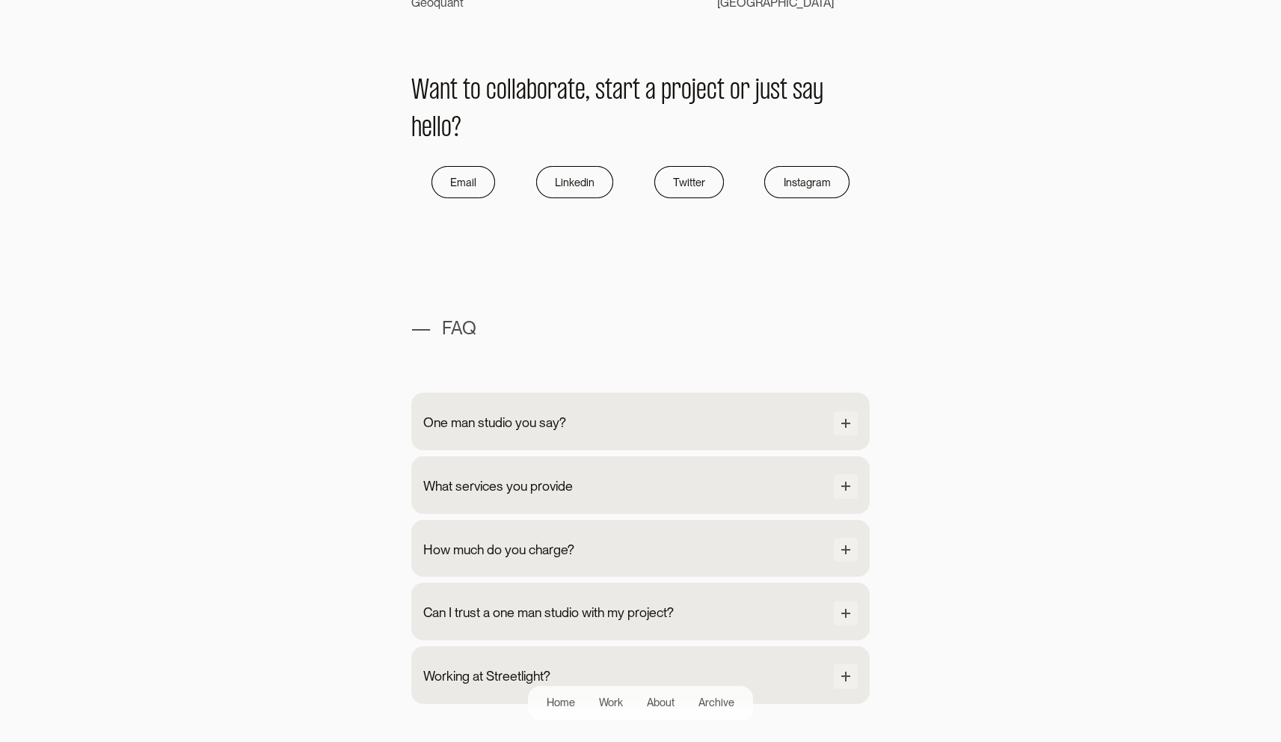
scroll to position [1172, 0]
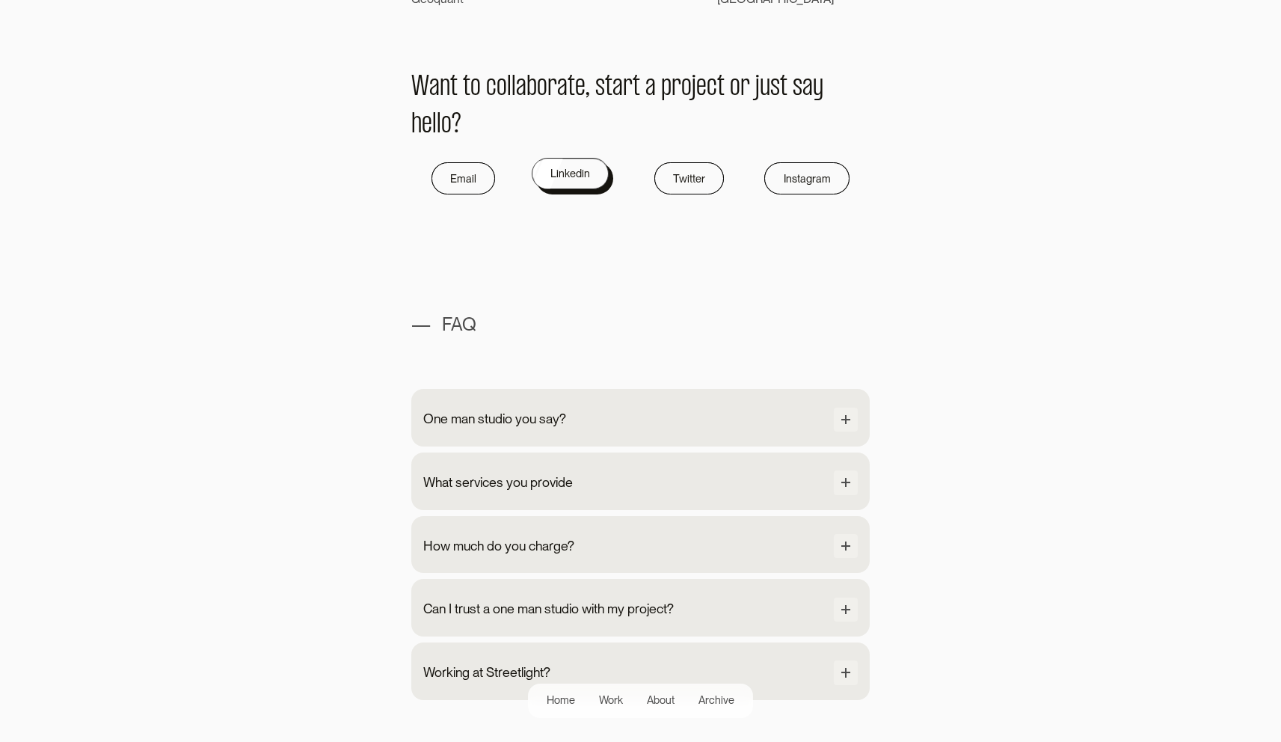
click at [584, 183] on div "Linkedin" at bounding box center [571, 174] width 40 height 18
